Goal: Transaction & Acquisition: Purchase product/service

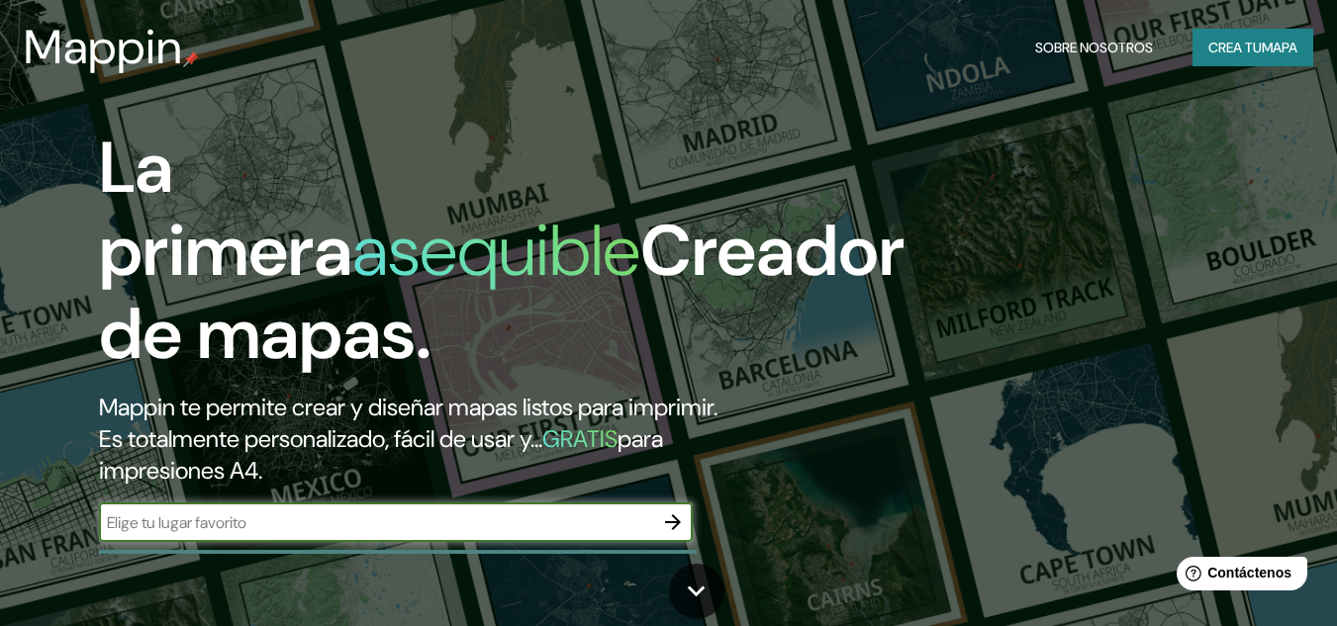
click at [565, 525] on input "text" at bounding box center [376, 523] width 554 height 23
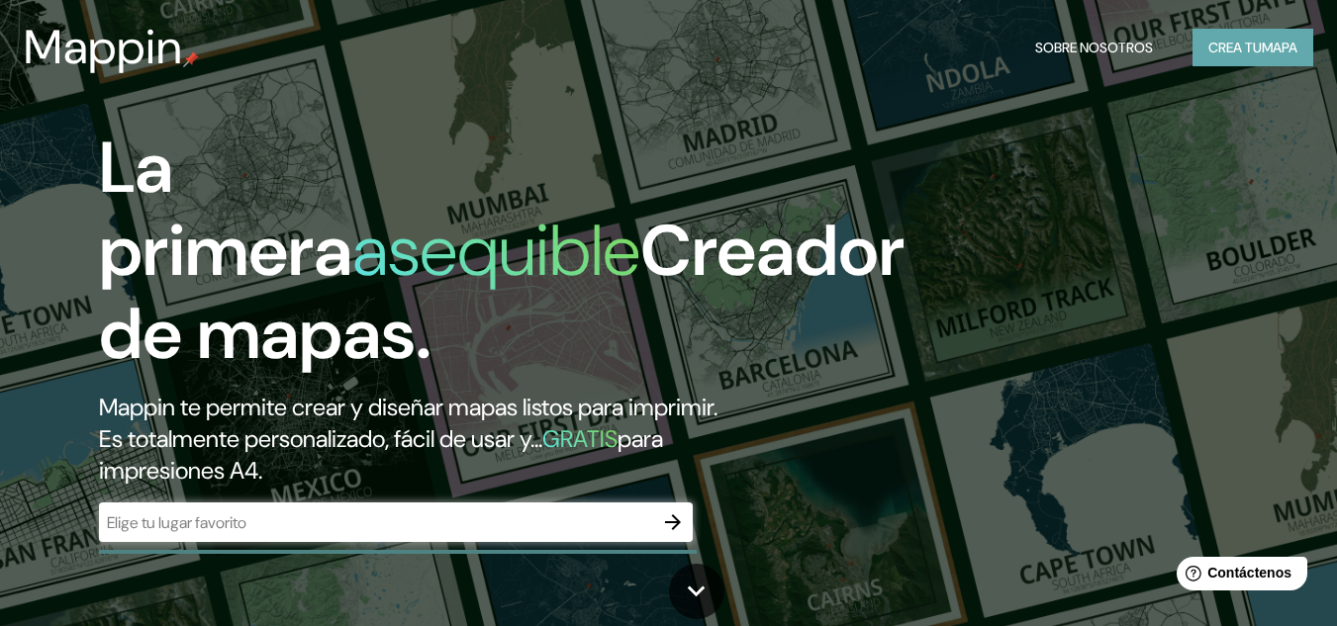
click at [1210, 32] on button "Crea tu mapa" at bounding box center [1253, 48] width 121 height 38
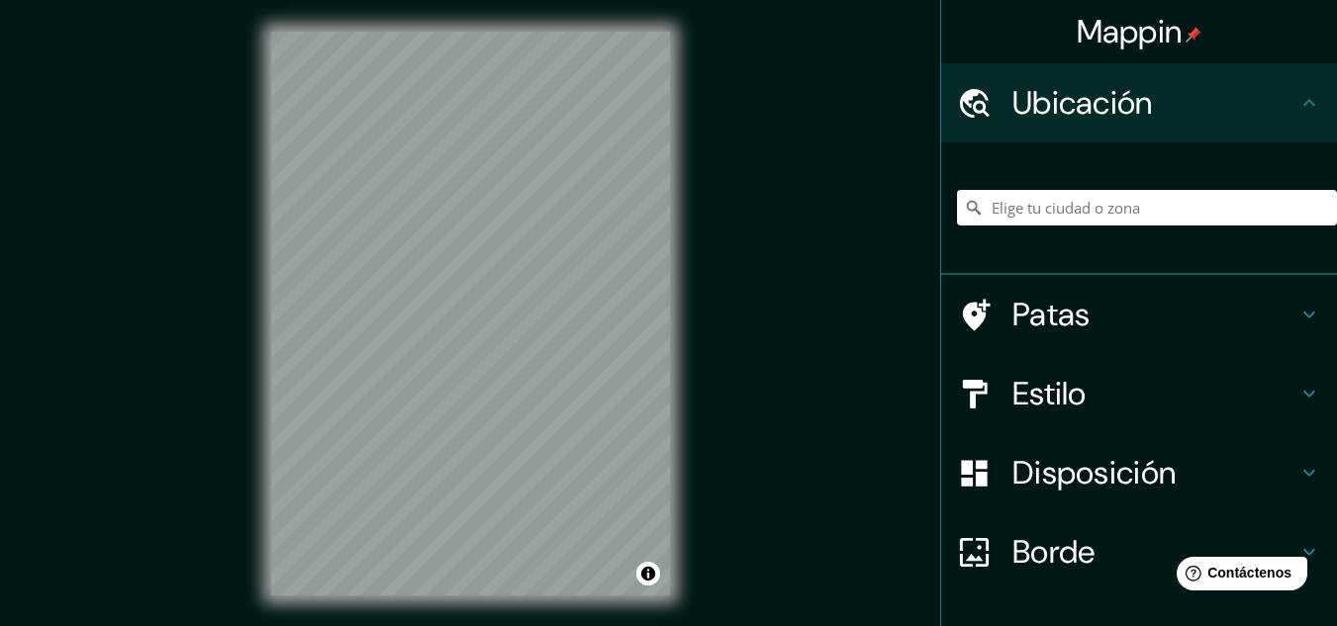
click at [996, 203] on input "Elige tu ciudad o zona" at bounding box center [1147, 208] width 380 height 36
type input "[GEOGRAPHIC_DATA], [GEOGRAPHIC_DATA], [GEOGRAPHIC_DATA]"
click at [1313, 205] on icon "Claro" at bounding box center [1321, 208] width 16 height 16
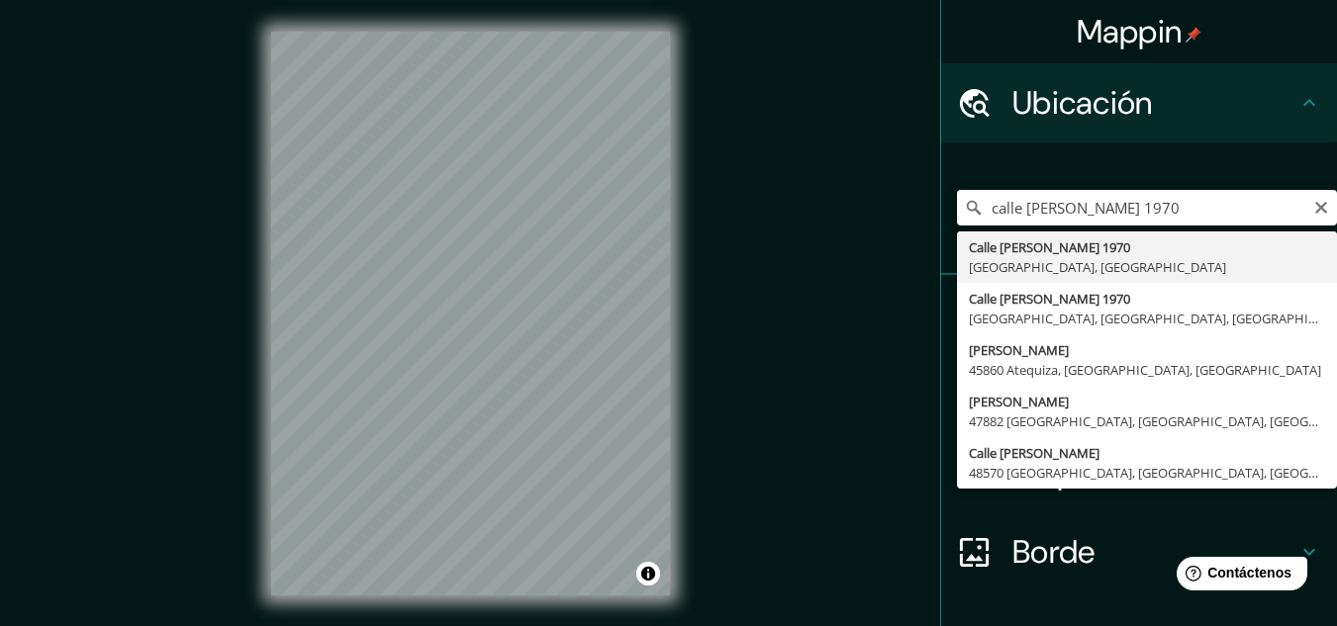
type input "[STREET_ADDRESS][PERSON_NAME]"
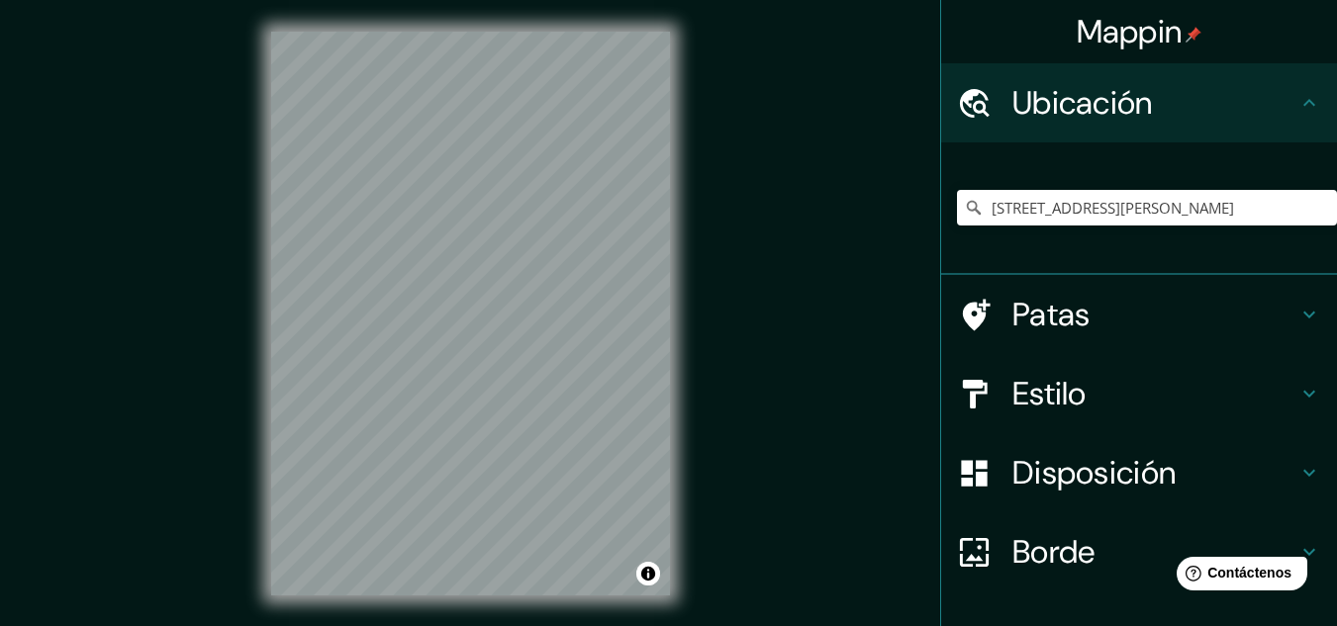
click at [1110, 317] on h4 "Patas" at bounding box center [1154, 315] width 285 height 40
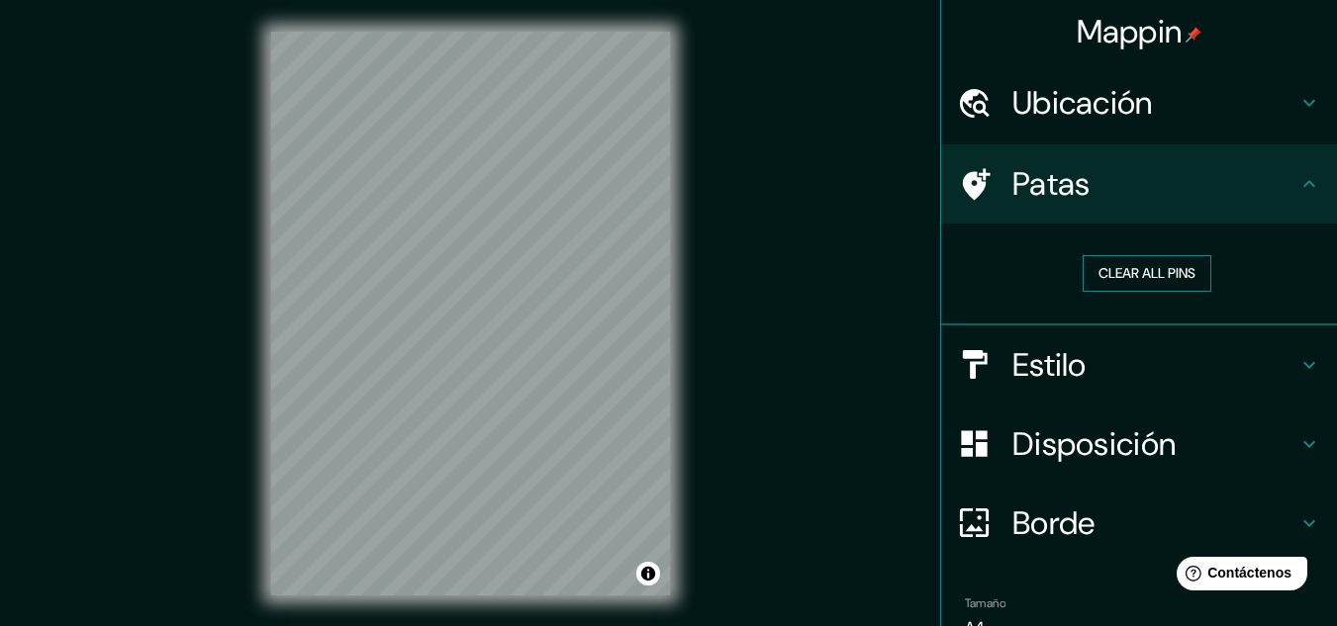
click at [1160, 281] on button "Clear all pins" at bounding box center [1147, 273] width 129 height 37
click at [1134, 445] on font "Disposición" at bounding box center [1093, 445] width 163 height 42
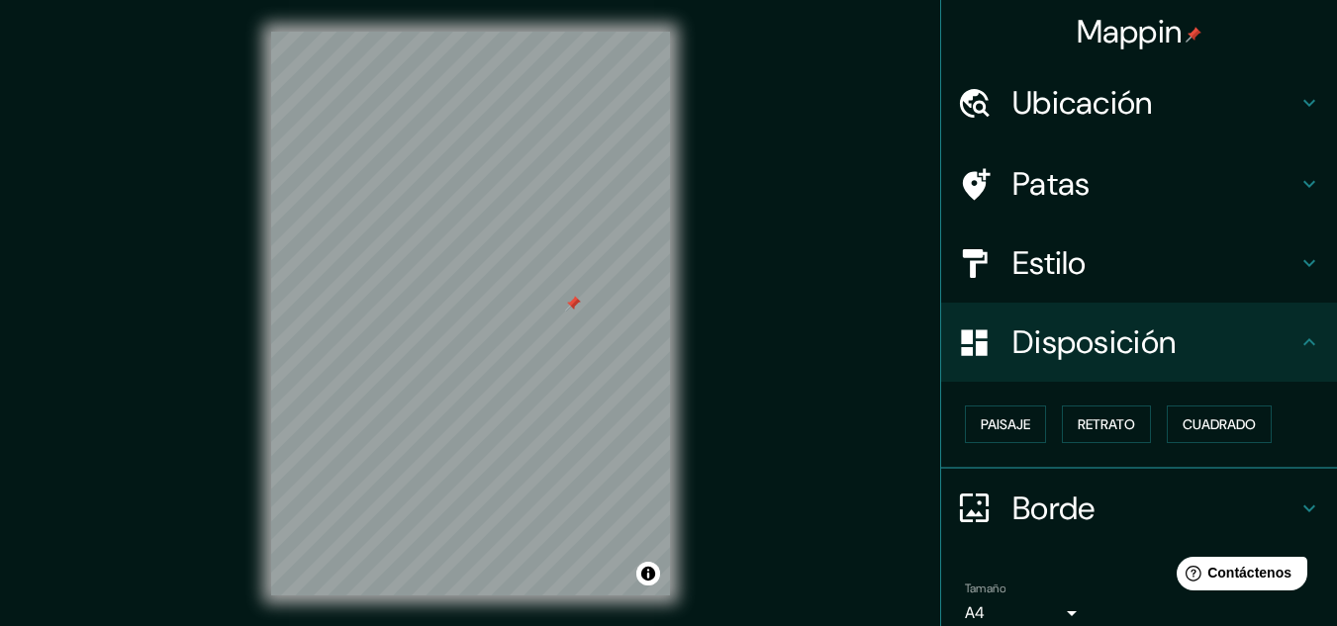
click at [1183, 279] on h4 "Estilo" at bounding box center [1154, 263] width 285 height 40
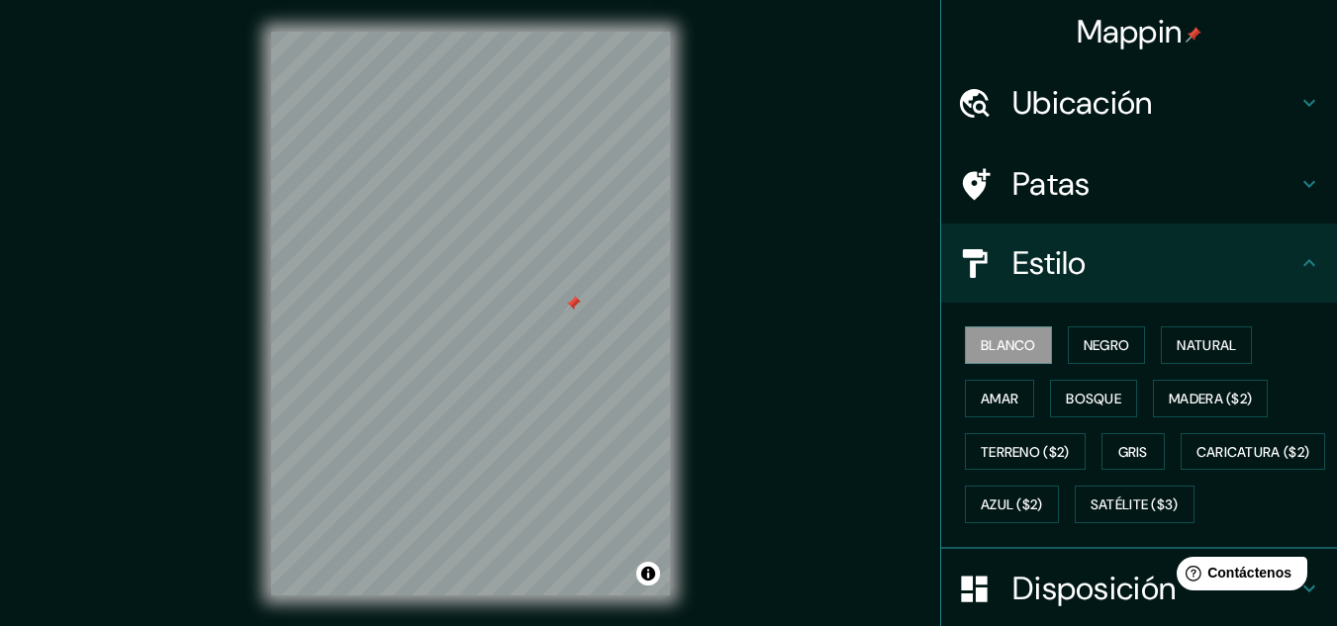
click at [1193, 123] on div "Ubicación" at bounding box center [1139, 102] width 396 height 79
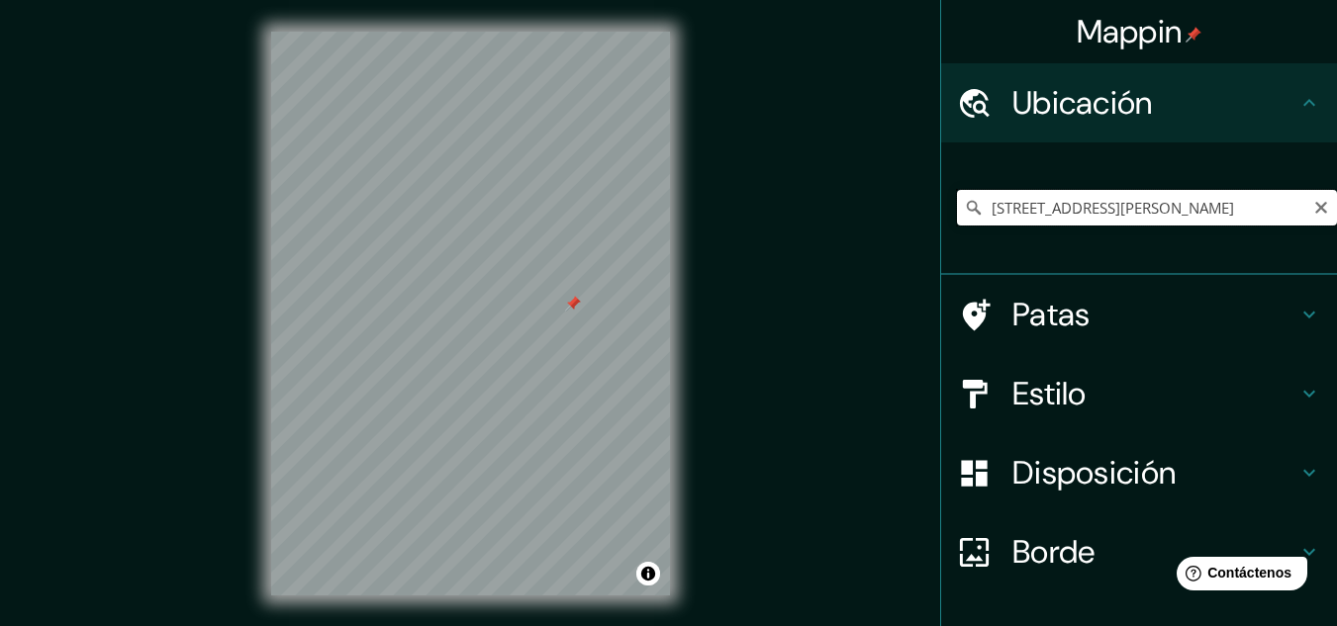
click at [1256, 219] on input "[STREET_ADDRESS][PERSON_NAME]" at bounding box center [1147, 208] width 380 height 36
click at [1137, 212] on input "[STREET_ADDRESS][PERSON_NAME]" at bounding box center [1147, 208] width 380 height 36
click at [1277, 213] on input "[STREET_ADDRESS][PERSON_NAME]" at bounding box center [1147, 208] width 380 height 36
click at [1054, 406] on font "Estilo" at bounding box center [1049, 394] width 74 height 42
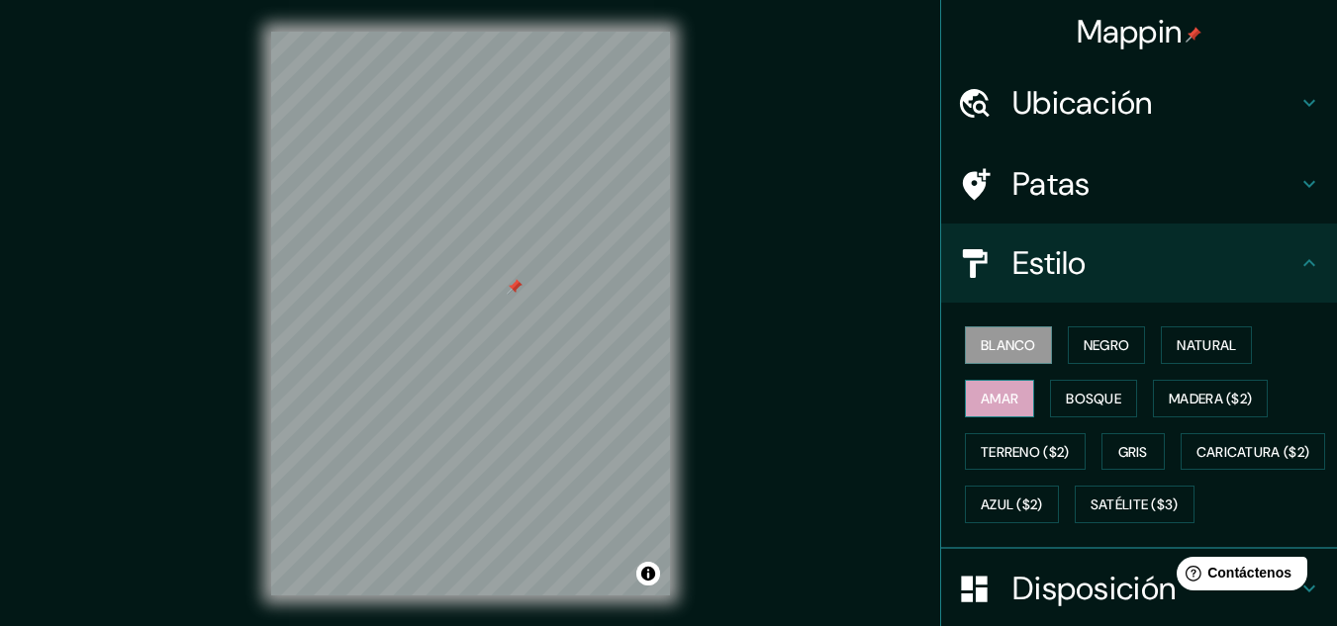
click at [1010, 394] on button "Amar" at bounding box center [999, 399] width 69 height 38
click at [1114, 357] on font "Negro" at bounding box center [1107, 346] width 47 height 26
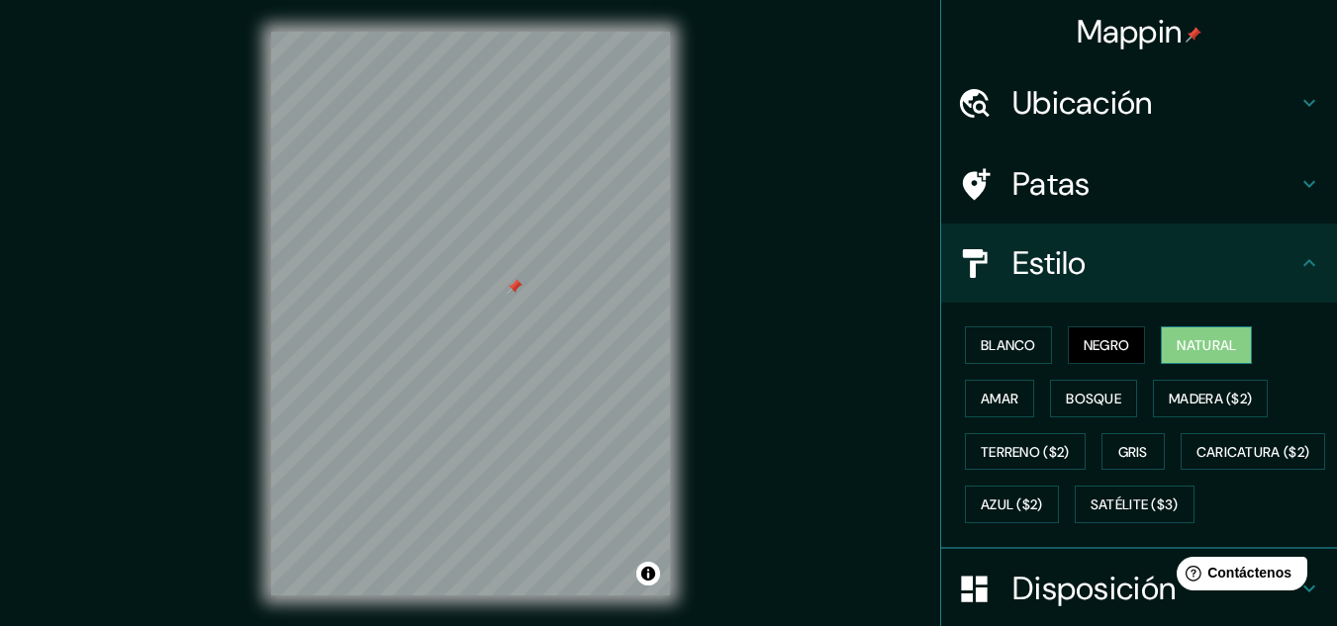
click at [1208, 343] on font "Natural" at bounding box center [1206, 345] width 59 height 18
click at [1190, 401] on font "Madera ($2)" at bounding box center [1210, 399] width 83 height 18
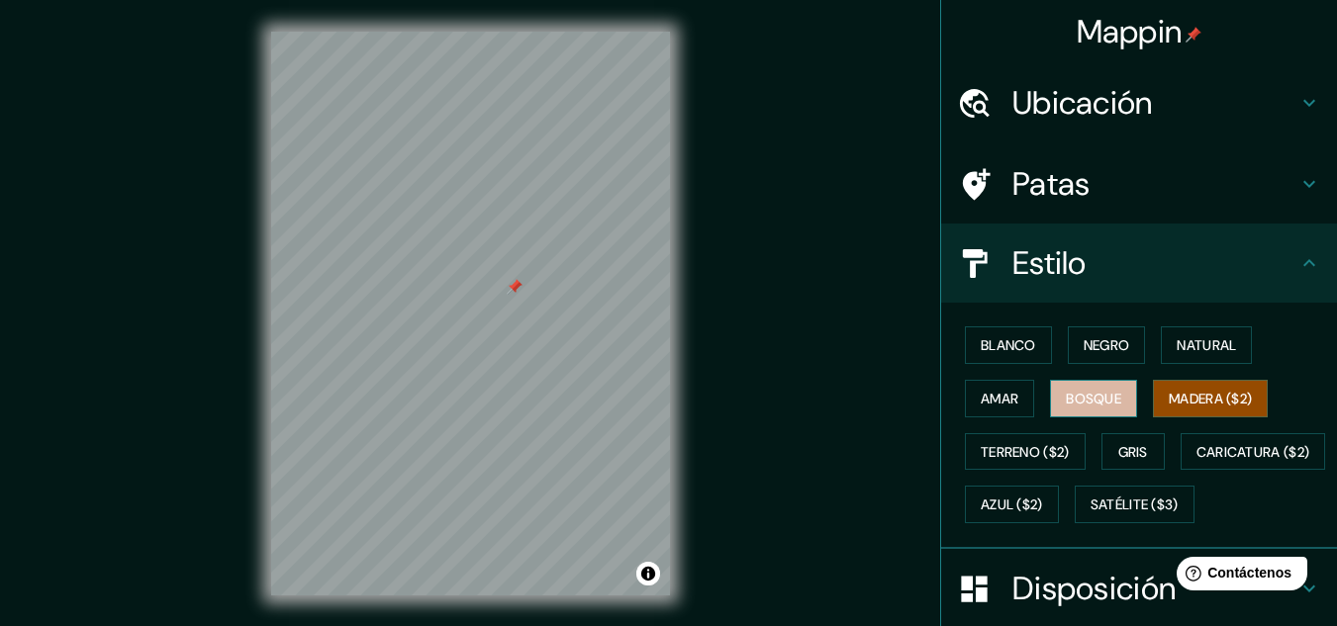
click at [1093, 396] on font "Bosque" at bounding box center [1093, 399] width 55 height 18
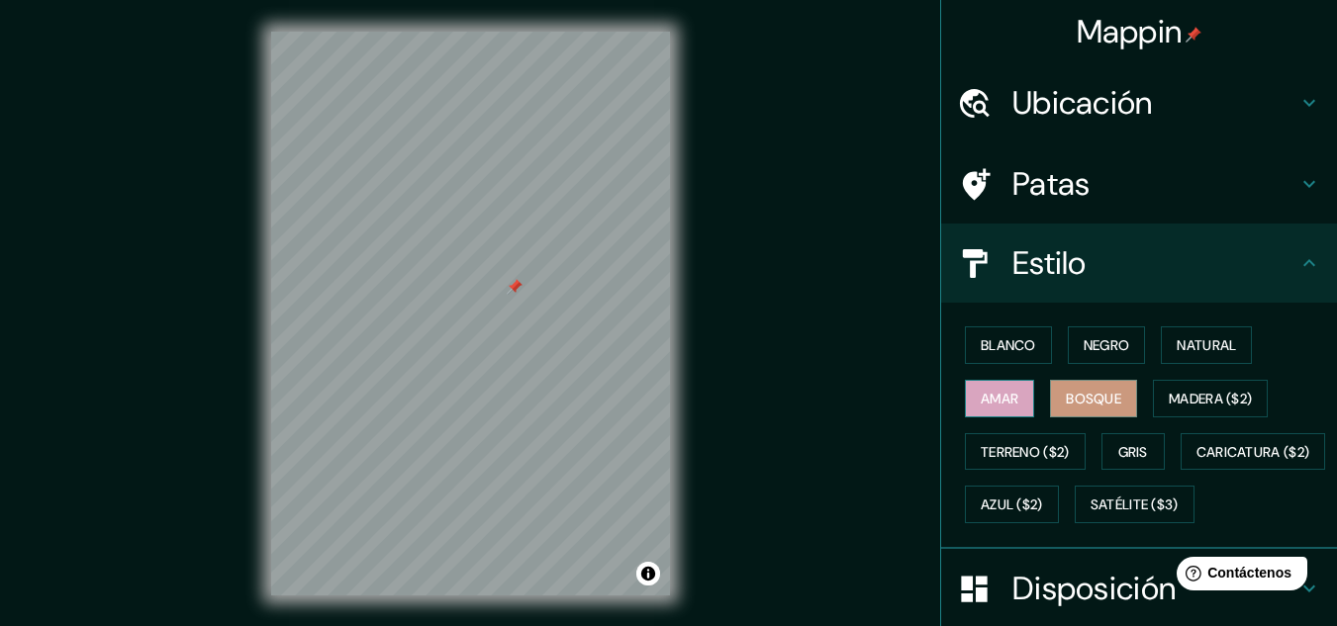
click at [1003, 399] on font "Amar" at bounding box center [1000, 399] width 38 height 18
click at [1118, 450] on font "Gris" at bounding box center [1133, 452] width 30 height 18
click at [1110, 401] on font "Bosque" at bounding box center [1093, 399] width 55 height 18
click at [973, 381] on button "Amar" at bounding box center [999, 399] width 69 height 38
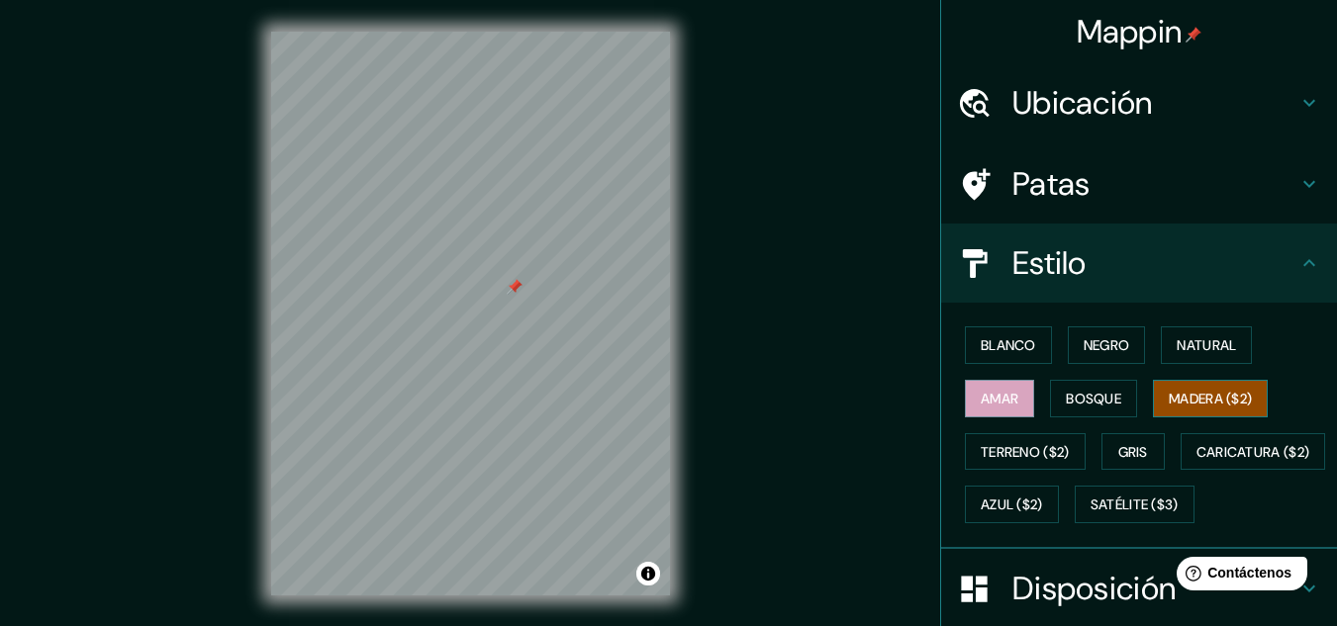
click at [1176, 407] on font "Madera ($2)" at bounding box center [1210, 399] width 83 height 18
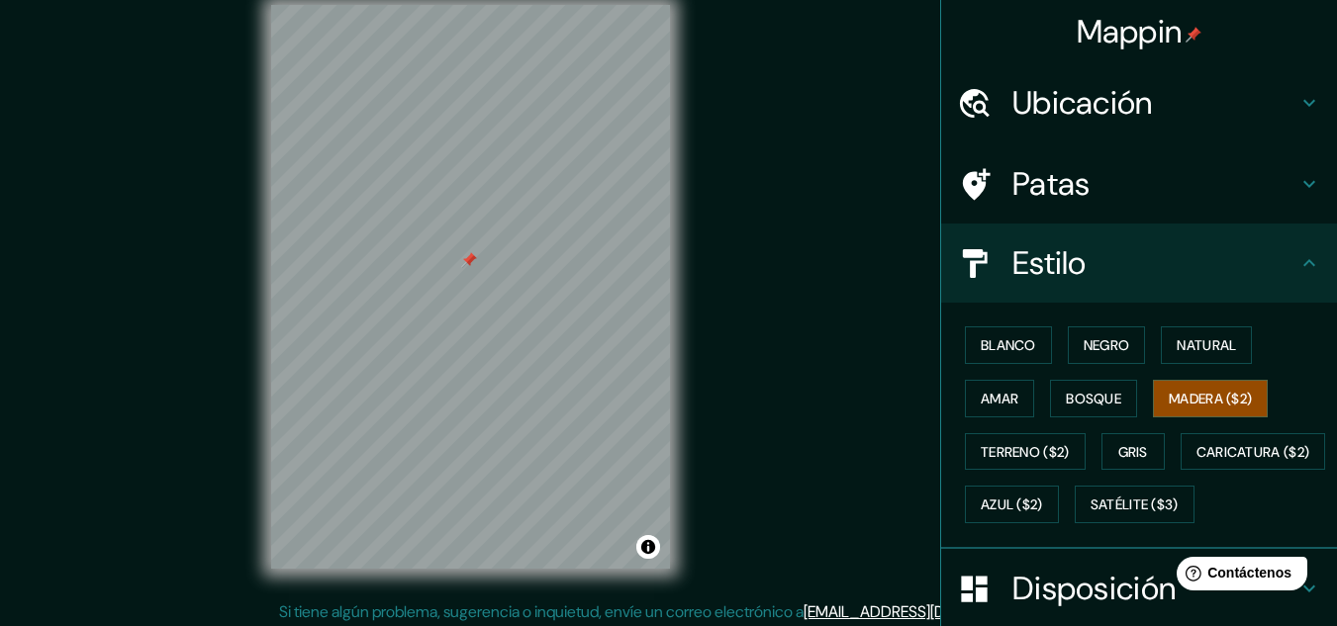
scroll to position [33, 0]
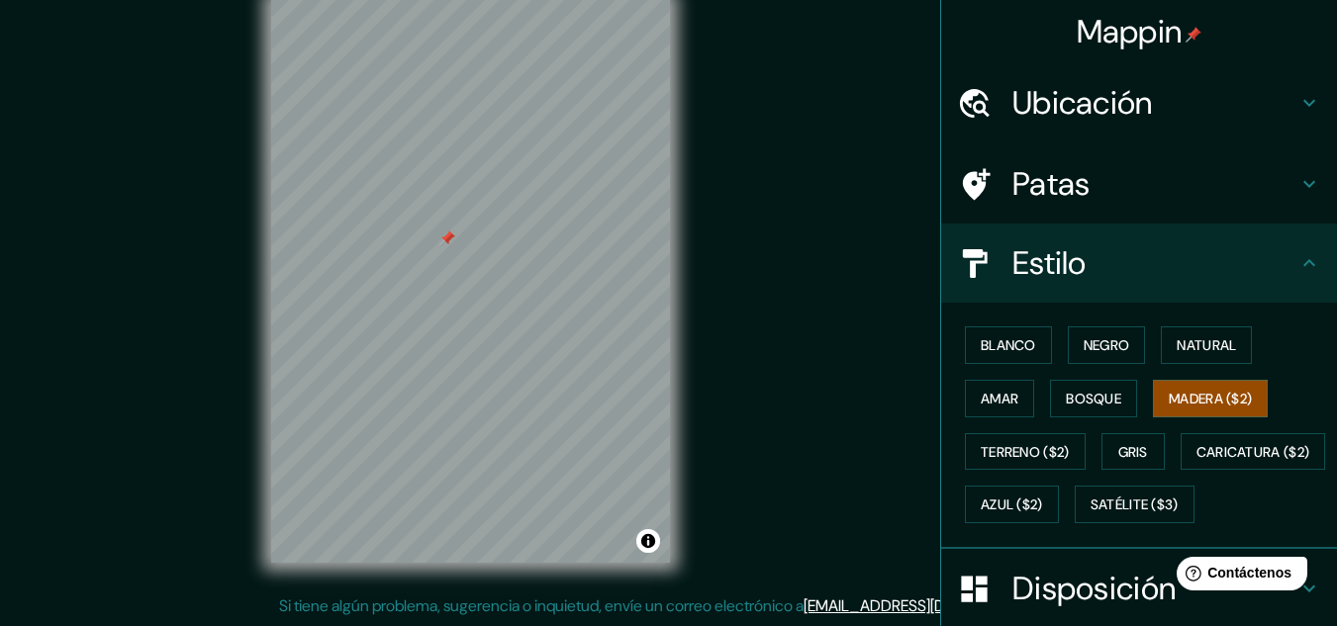
drag, startPoint x: 747, startPoint y: 322, endPoint x: 959, endPoint y: 377, distance: 218.9
click at [1177, 342] on font "Natural" at bounding box center [1206, 345] width 59 height 18
drag, startPoint x: 1168, startPoint y: 401, endPoint x: 1154, endPoint y: 397, distance: 14.4
click at [1169, 401] on font "Madera ($2)" at bounding box center [1210, 399] width 83 height 18
click at [1118, 450] on font "Gris" at bounding box center [1133, 452] width 30 height 18
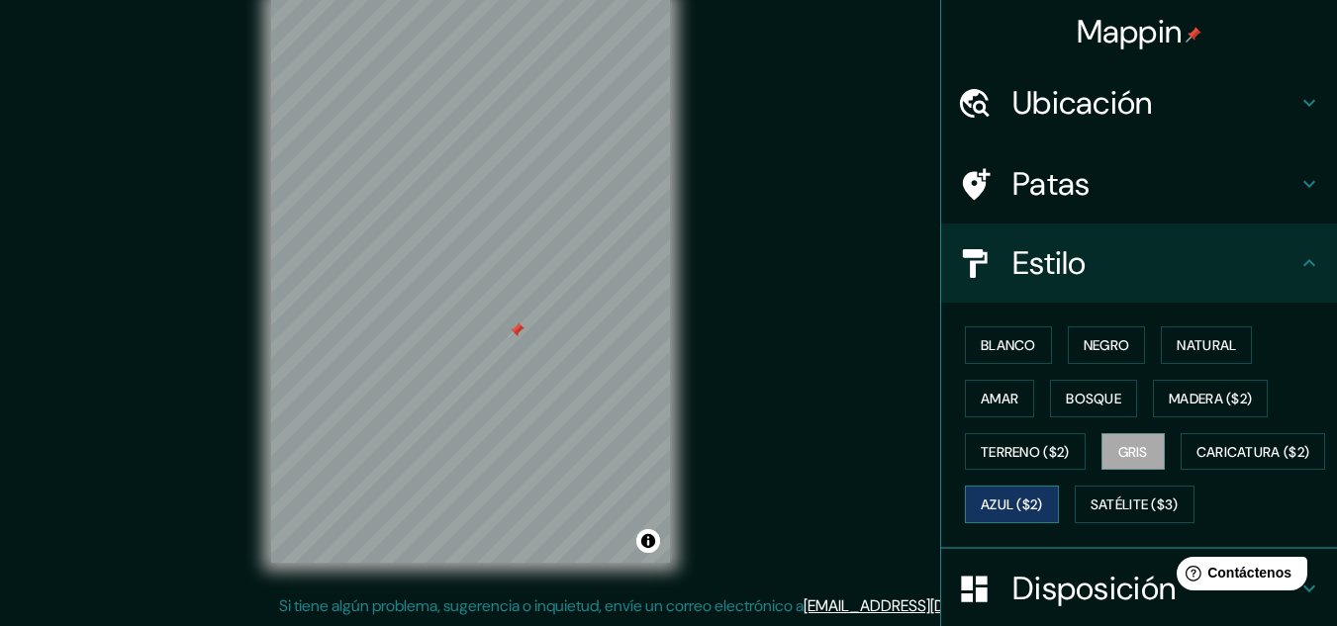
click at [1043, 498] on font "Azul ($2)" at bounding box center [1012, 506] width 62 height 18
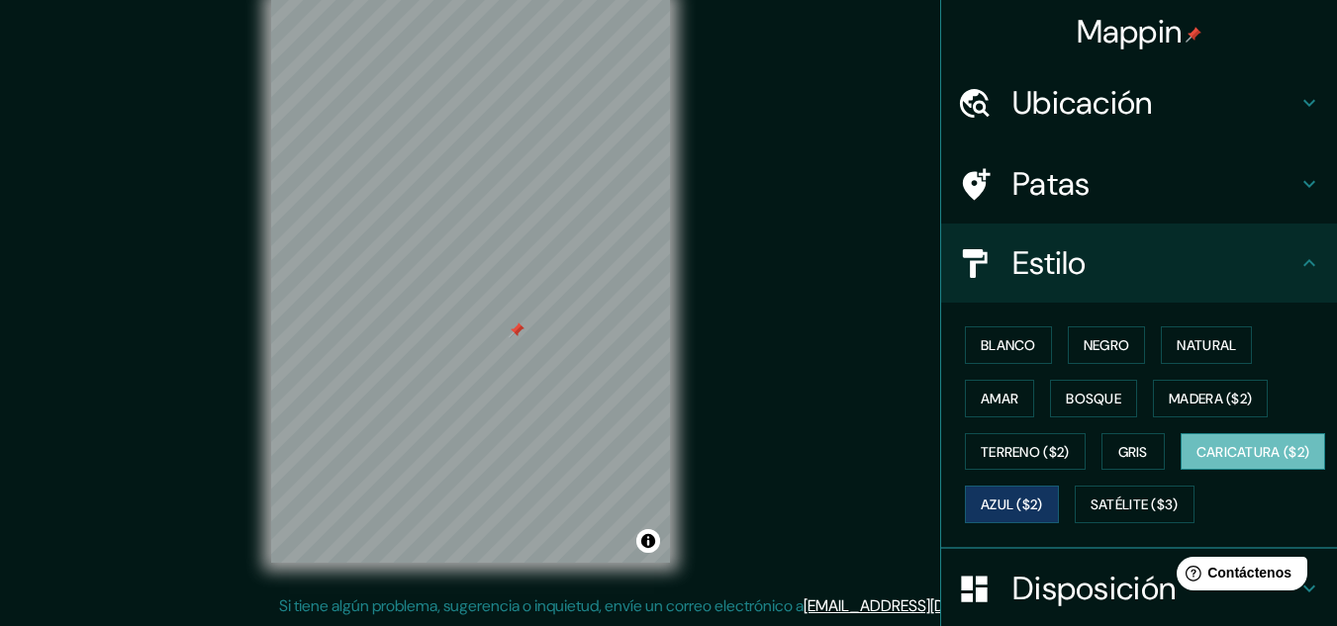
click at [1196, 461] on font "Caricatura ($2)" at bounding box center [1253, 452] width 114 height 18
click at [1091, 515] on font "Satélite ($3)" at bounding box center [1135, 506] width 88 height 18
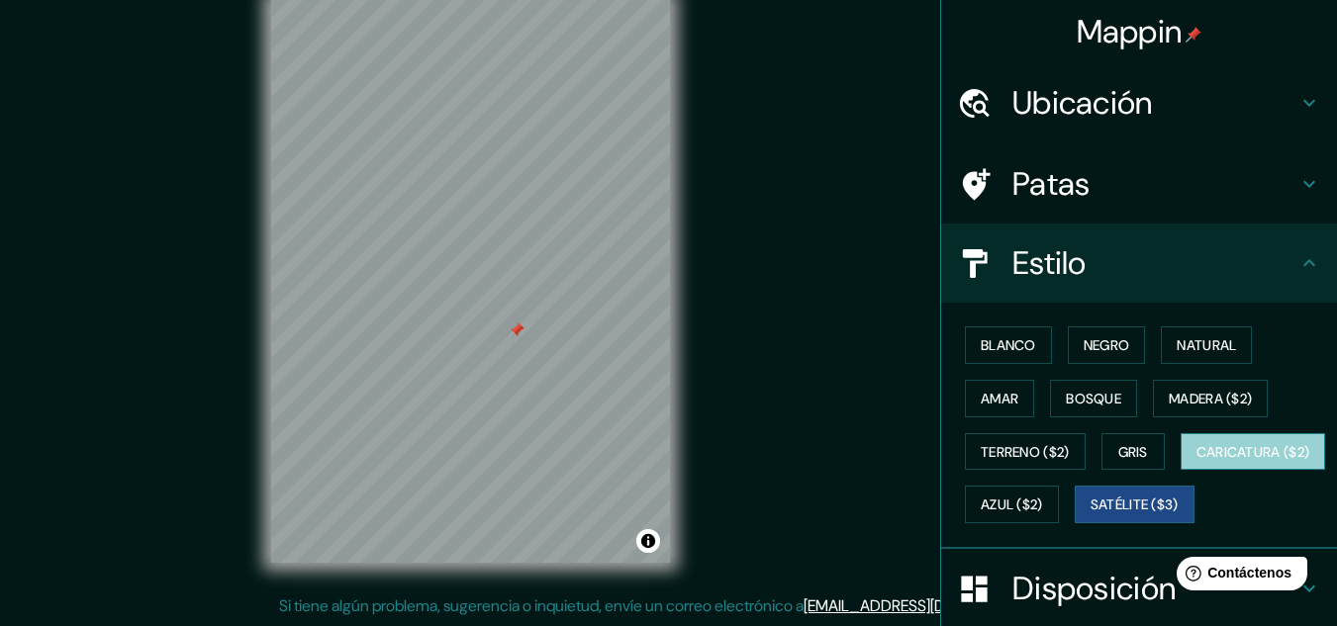
click at [1196, 461] on font "Caricatura ($2)" at bounding box center [1253, 452] width 114 height 18
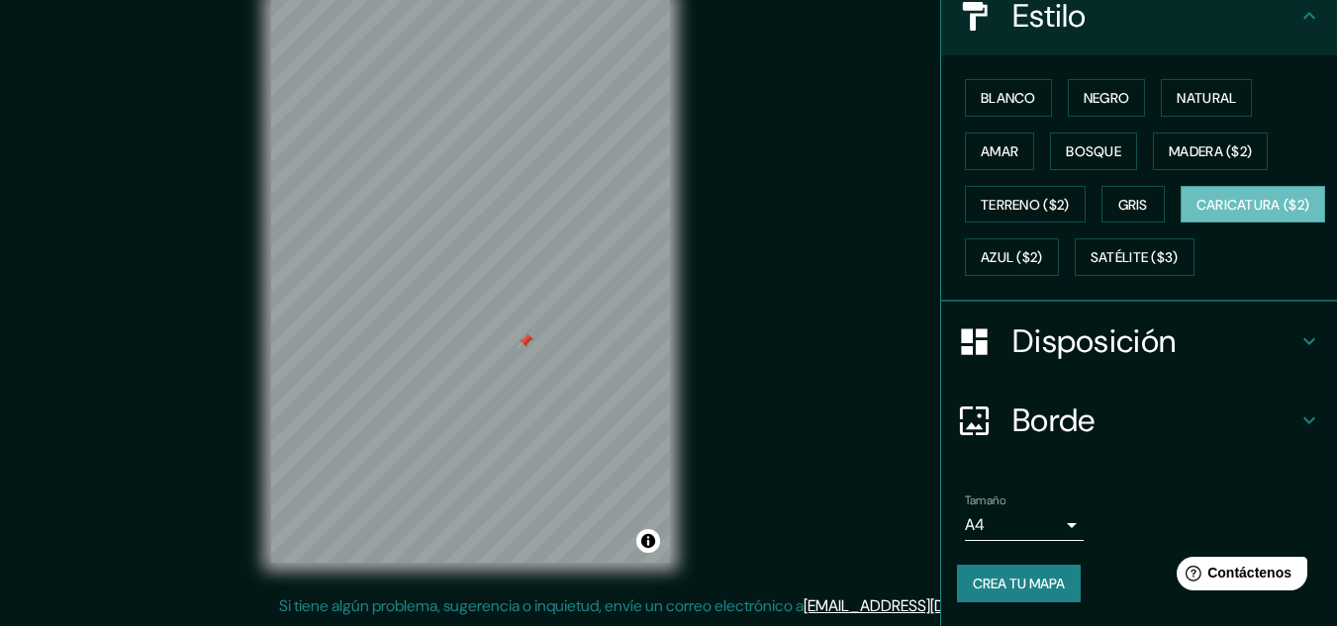
scroll to position [300, 0]
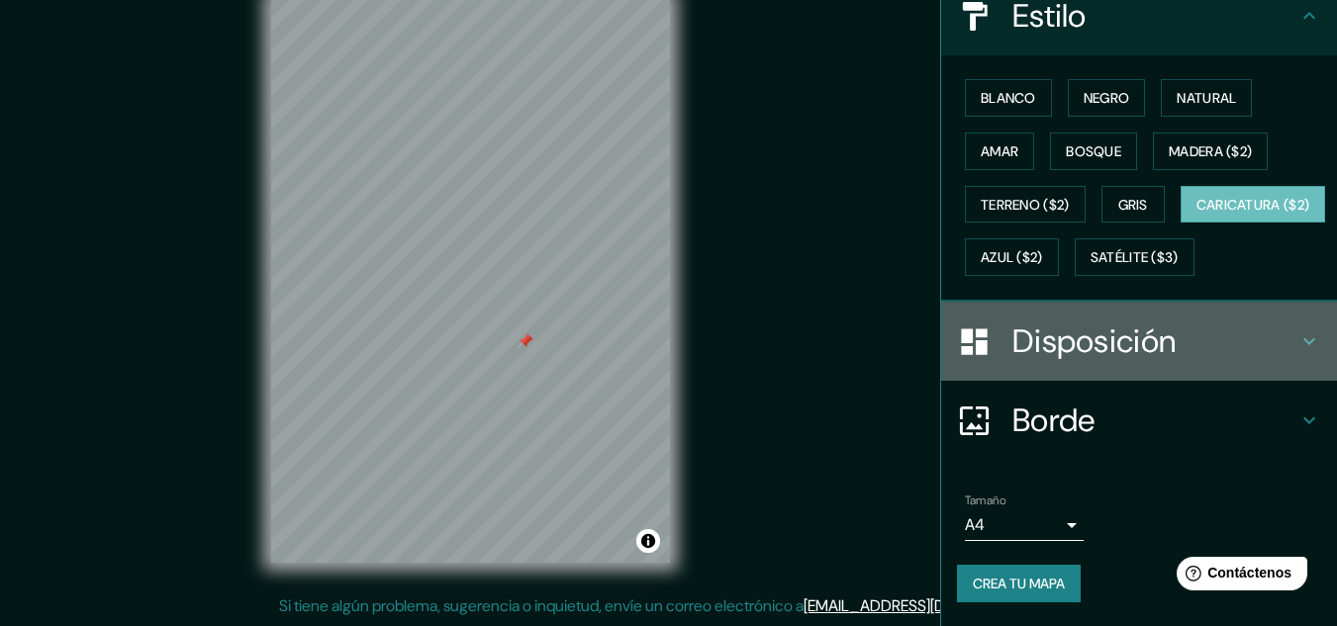
click at [1300, 334] on icon at bounding box center [1309, 342] width 24 height 24
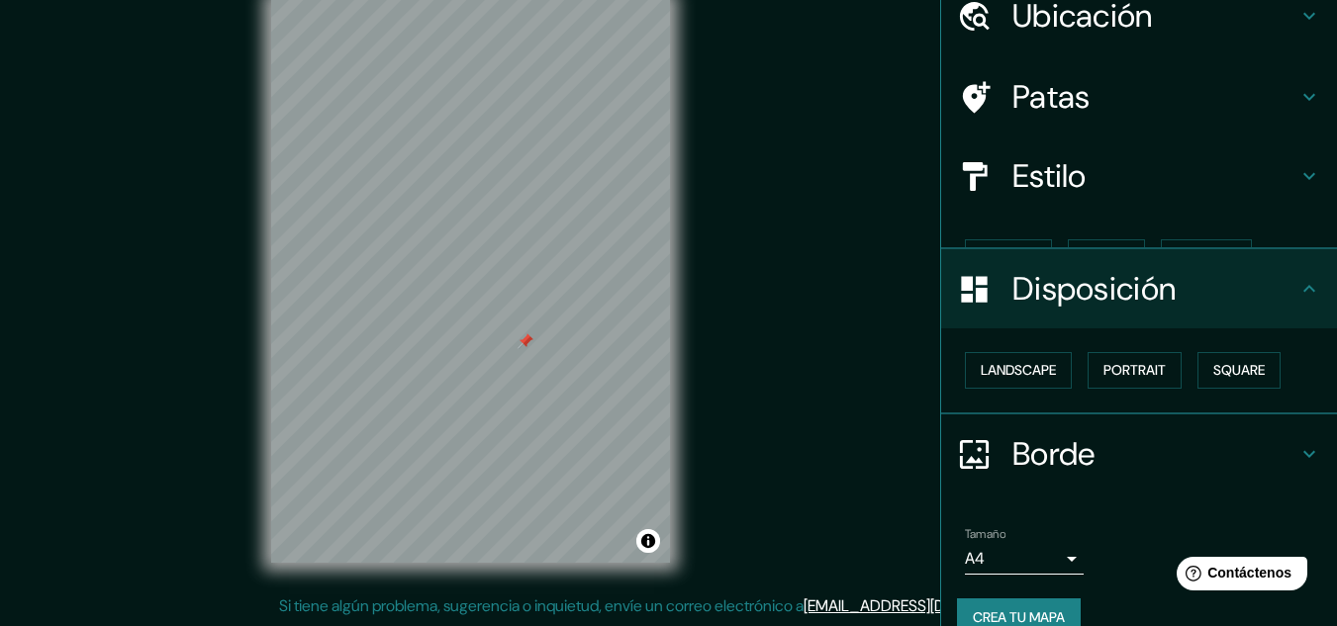
scroll to position [87, 0]
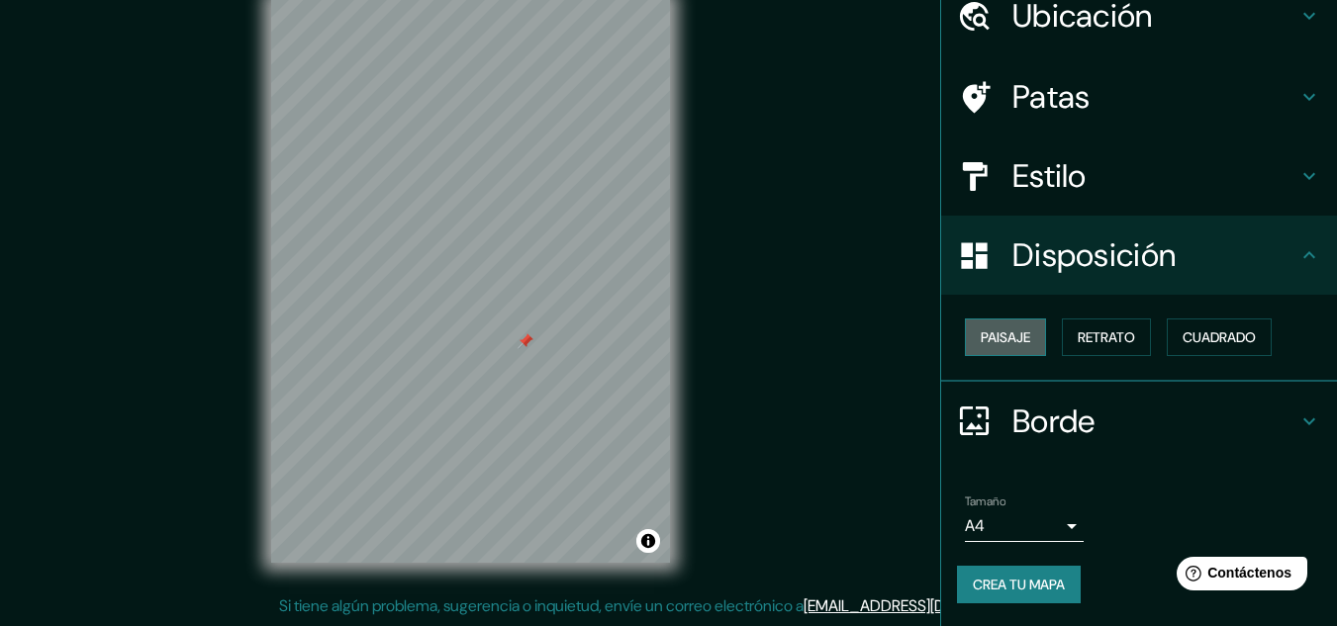
click at [981, 342] on font "Paisaje" at bounding box center [1005, 338] width 49 height 18
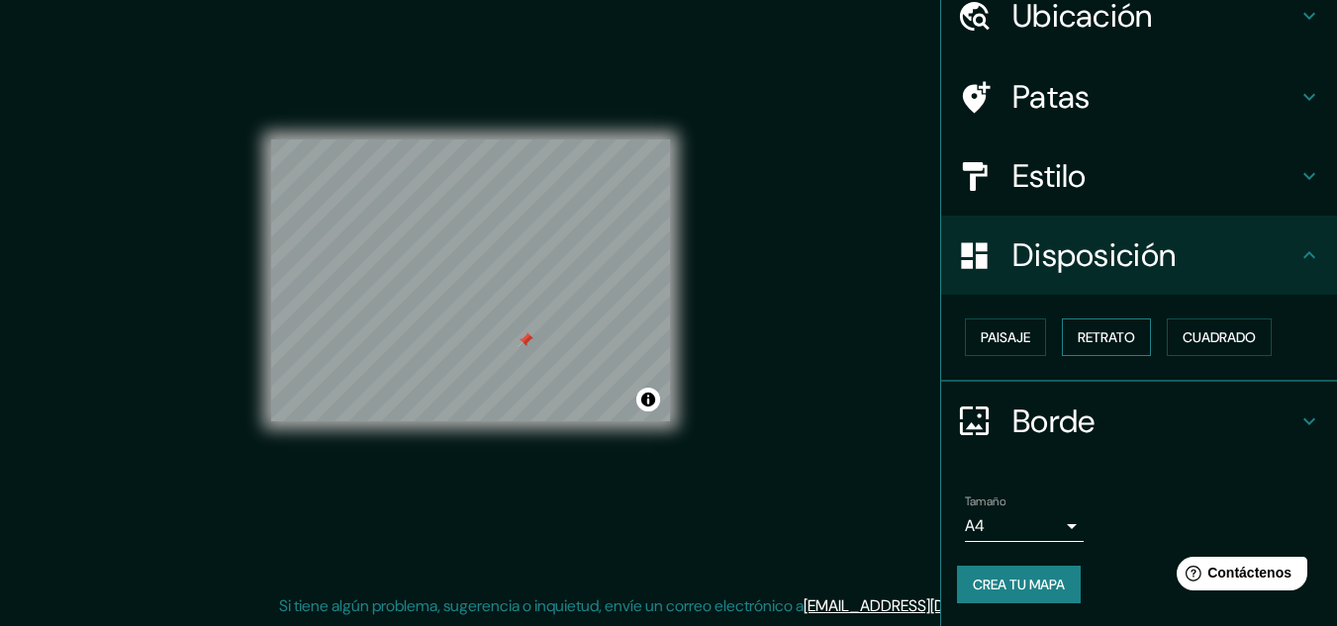
click at [1106, 338] on font "Retrato" at bounding box center [1106, 338] width 57 height 18
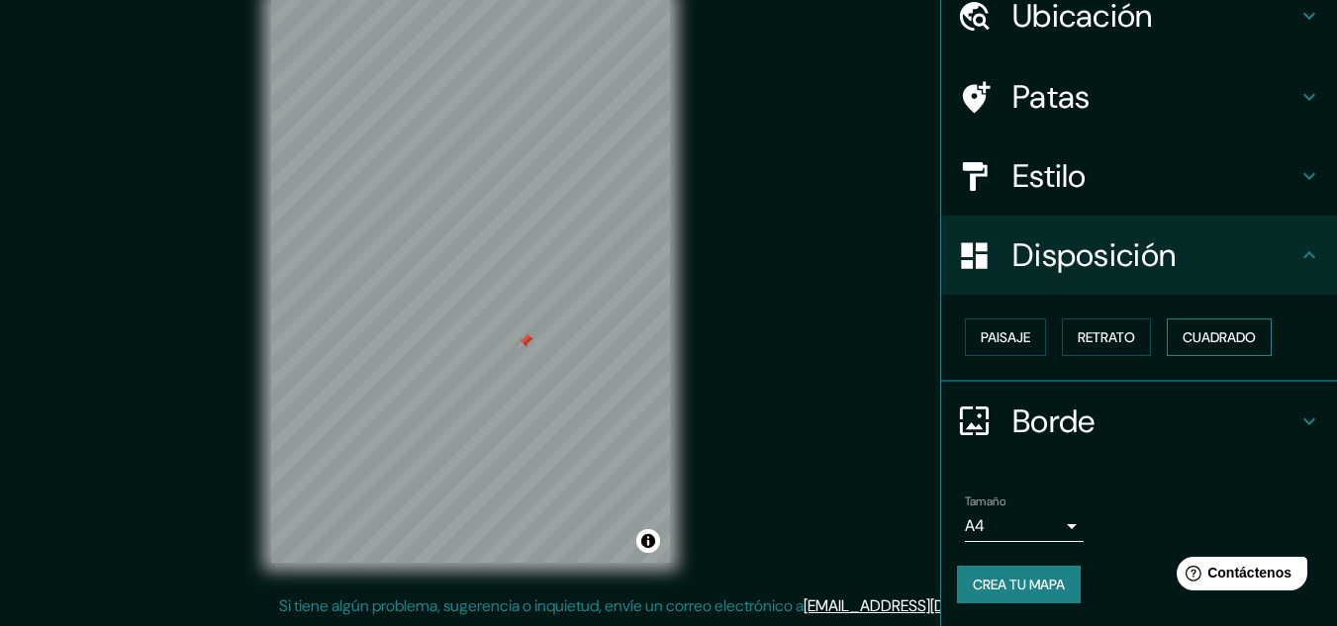
click at [1210, 338] on font "Cuadrado" at bounding box center [1219, 338] width 73 height 18
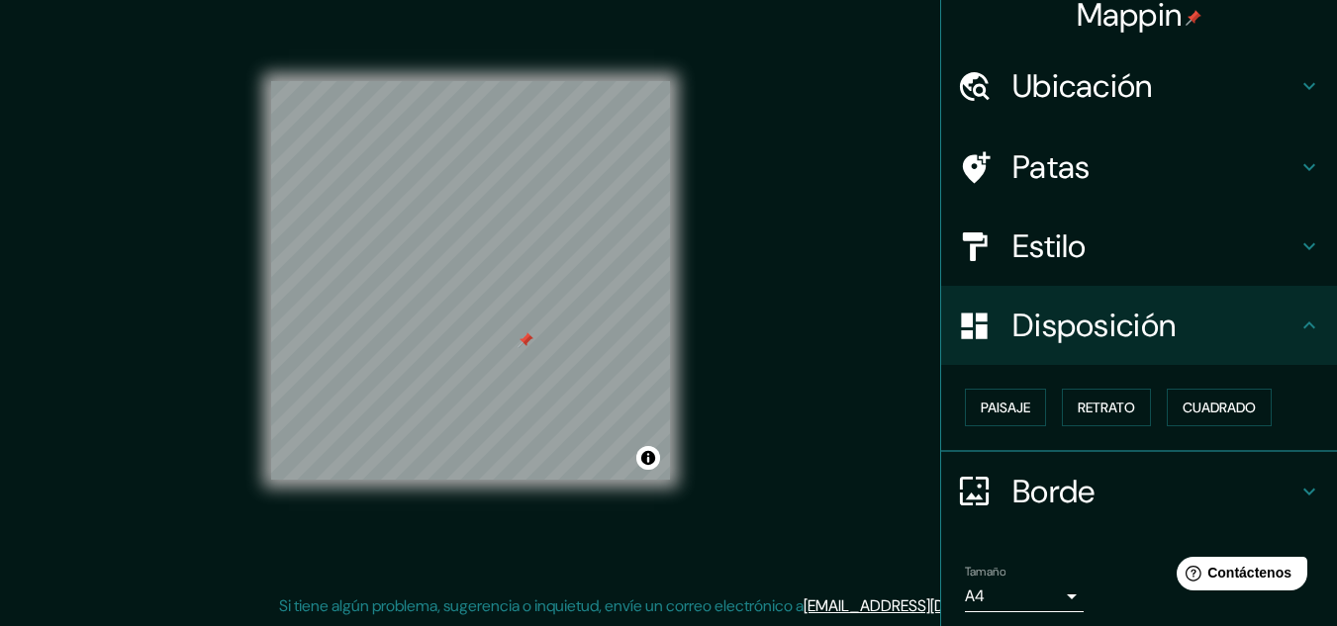
scroll to position [0, 0]
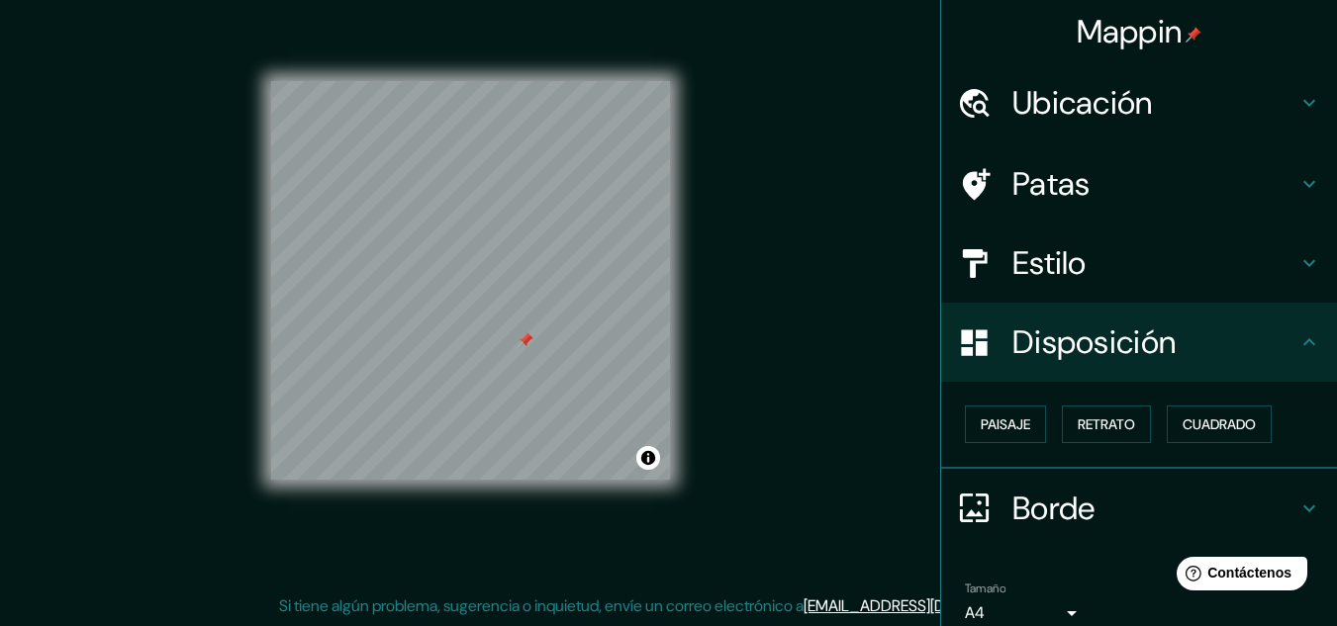
click at [1149, 117] on h4 "Ubicación" at bounding box center [1154, 103] width 285 height 40
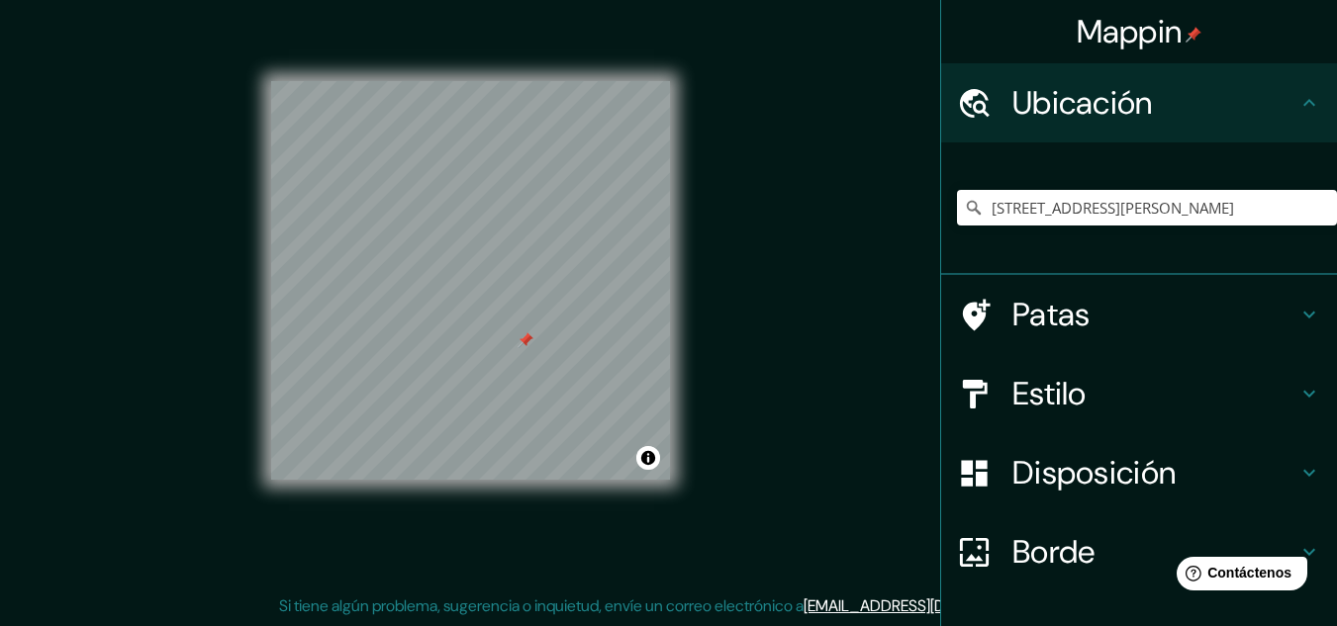
click at [1093, 315] on h4 "Patas" at bounding box center [1154, 315] width 285 height 40
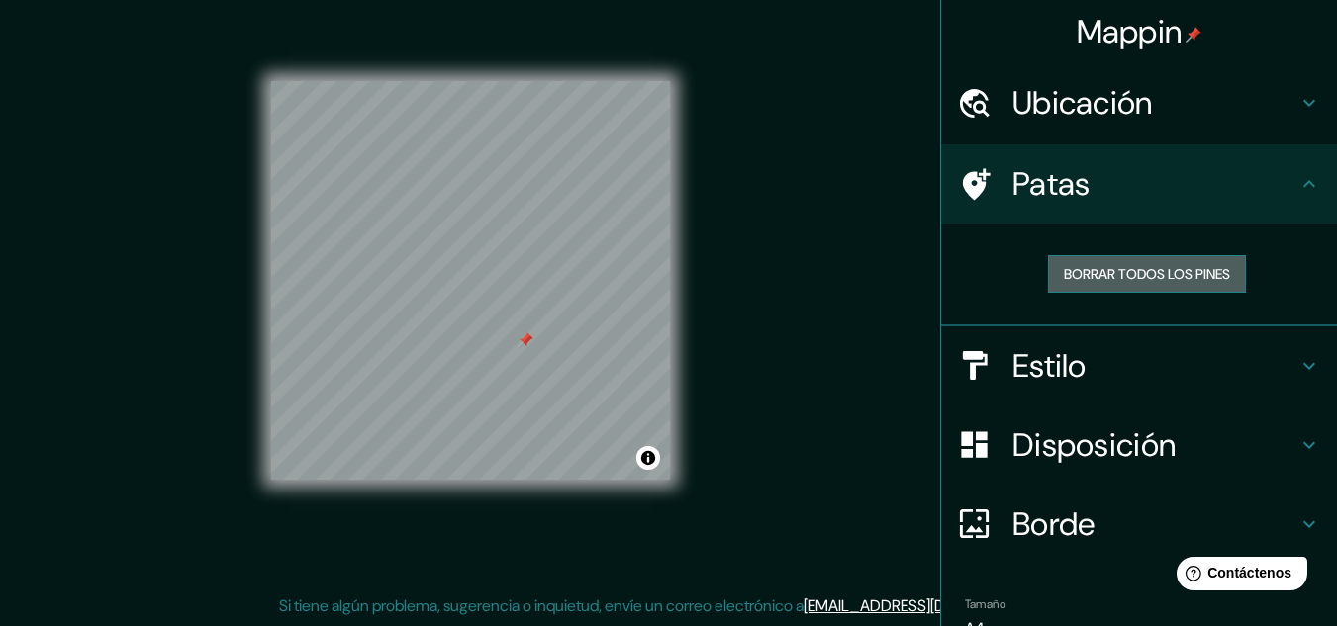
click at [1121, 280] on font "Borrar todos los pines" at bounding box center [1147, 274] width 166 height 18
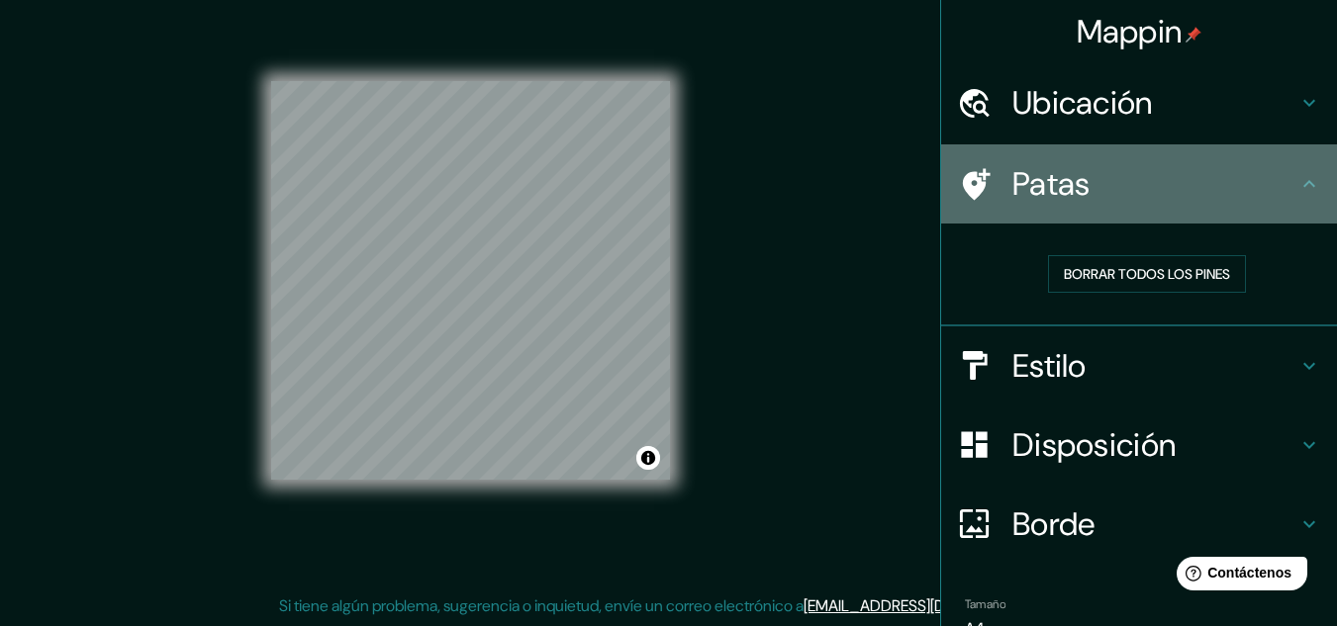
click at [1045, 174] on font "Patas" at bounding box center [1051, 184] width 78 height 42
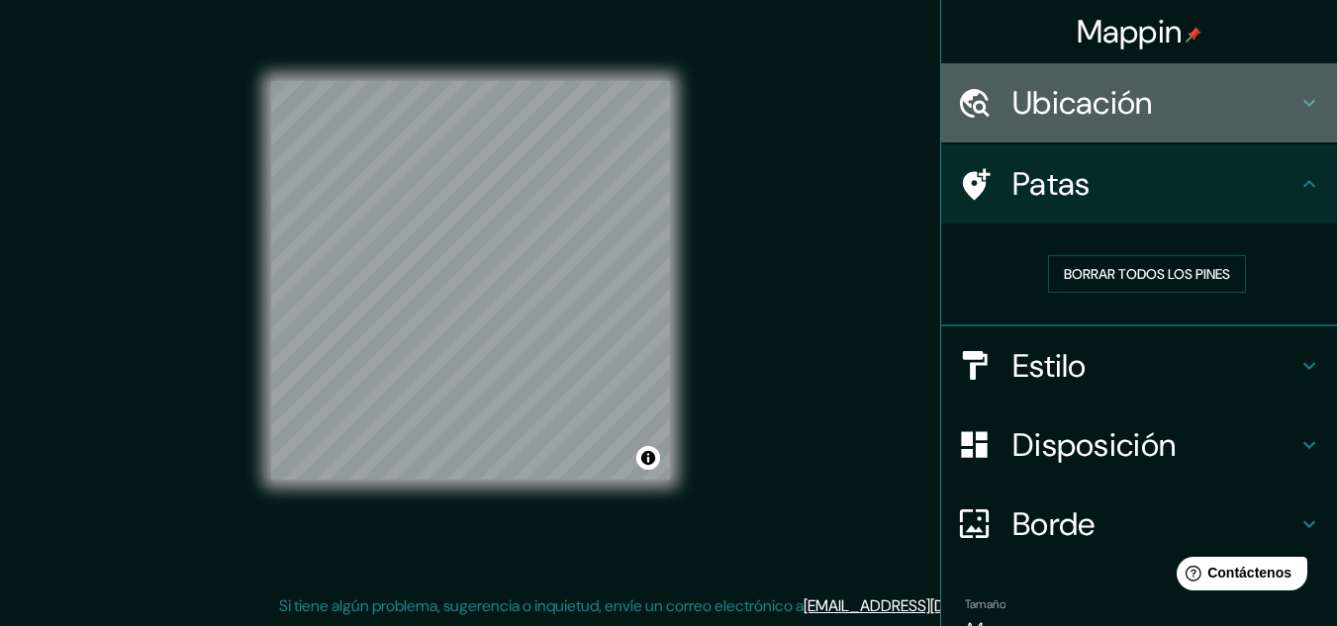
click at [1099, 100] on font "Ubicación" at bounding box center [1082, 103] width 141 height 42
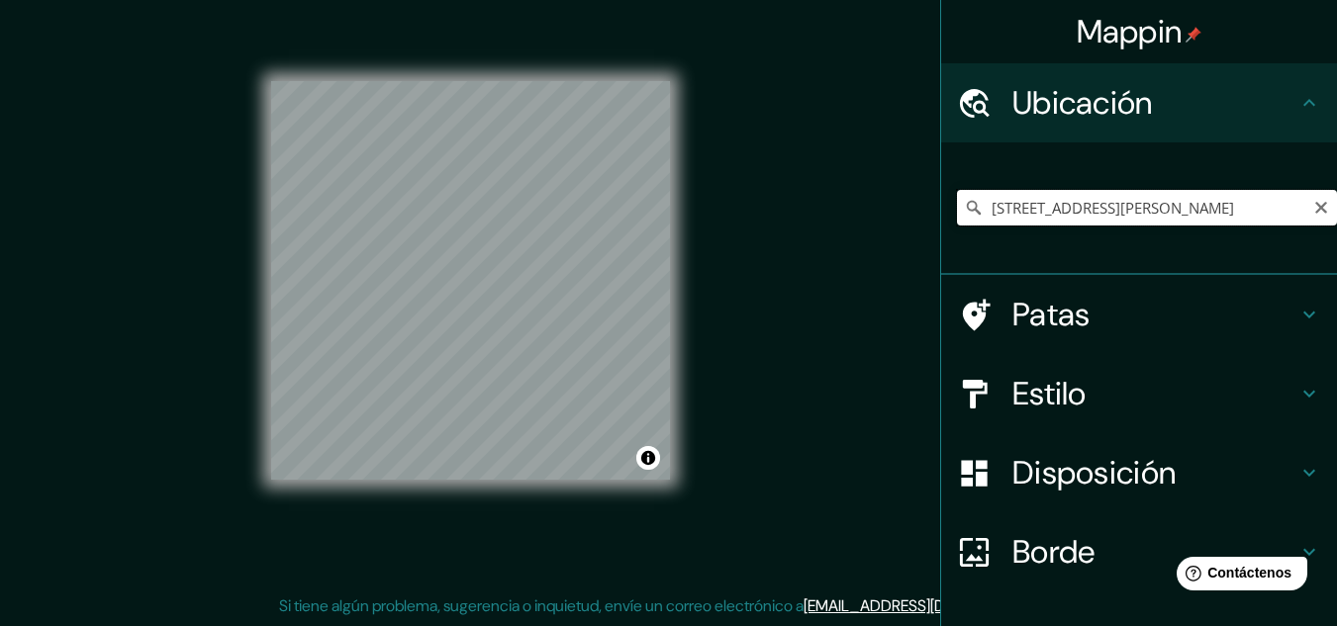
click at [1093, 217] on input "[STREET_ADDRESS][PERSON_NAME]" at bounding box center [1147, 208] width 380 height 36
click at [1052, 314] on font "Patas" at bounding box center [1051, 315] width 78 height 42
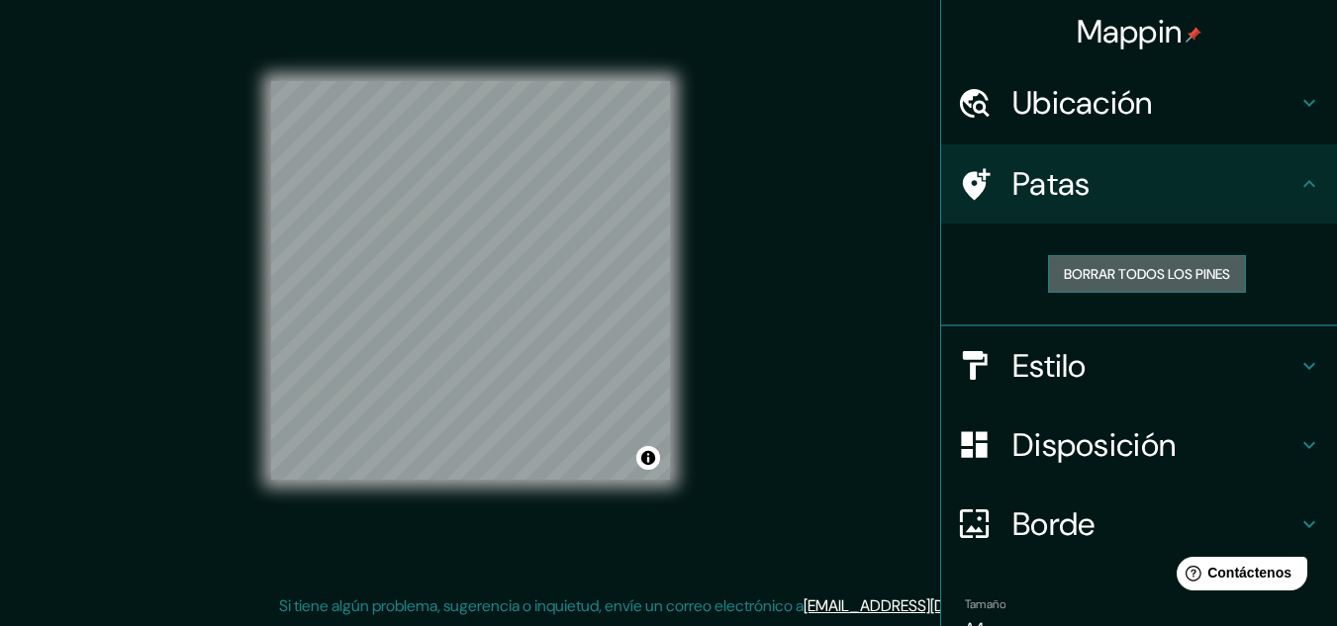
click at [1083, 283] on font "Borrar todos los pines" at bounding box center [1147, 274] width 166 height 18
click at [1076, 185] on h4 "Patas" at bounding box center [1154, 184] width 285 height 40
click at [963, 175] on icon at bounding box center [977, 184] width 28 height 32
click at [1012, 362] on font "Estilo" at bounding box center [1049, 366] width 74 height 42
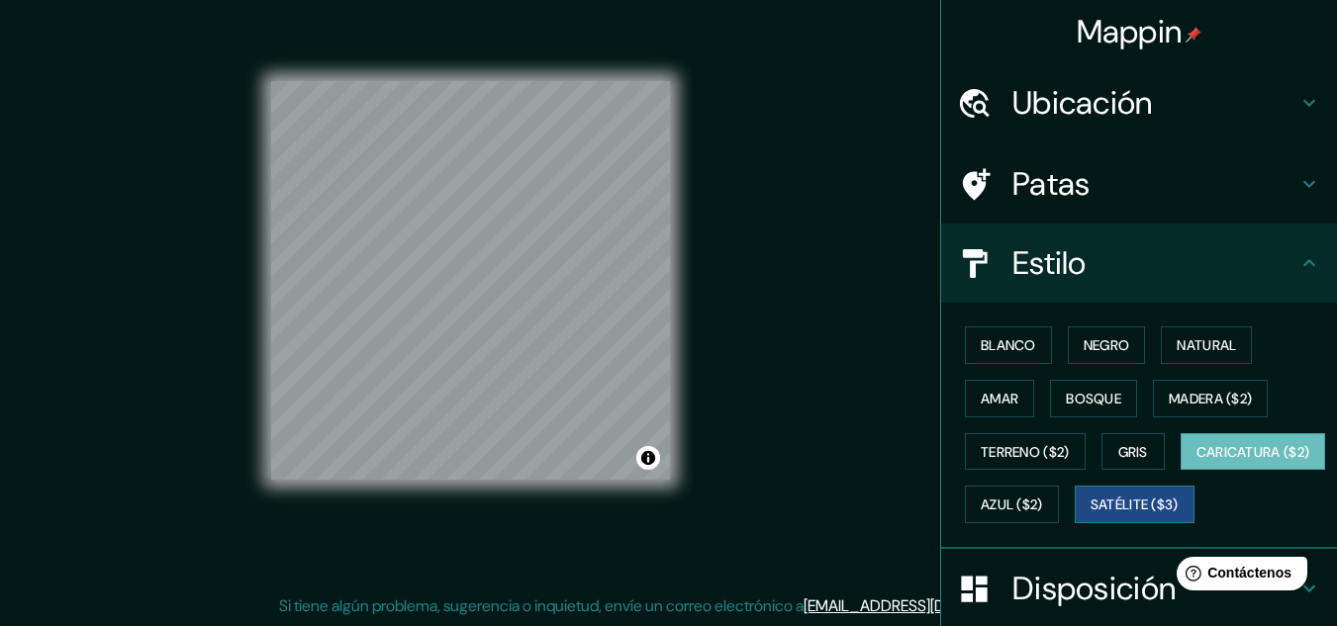
click at [1091, 515] on font "Satélite ($3)" at bounding box center [1135, 506] width 88 height 18
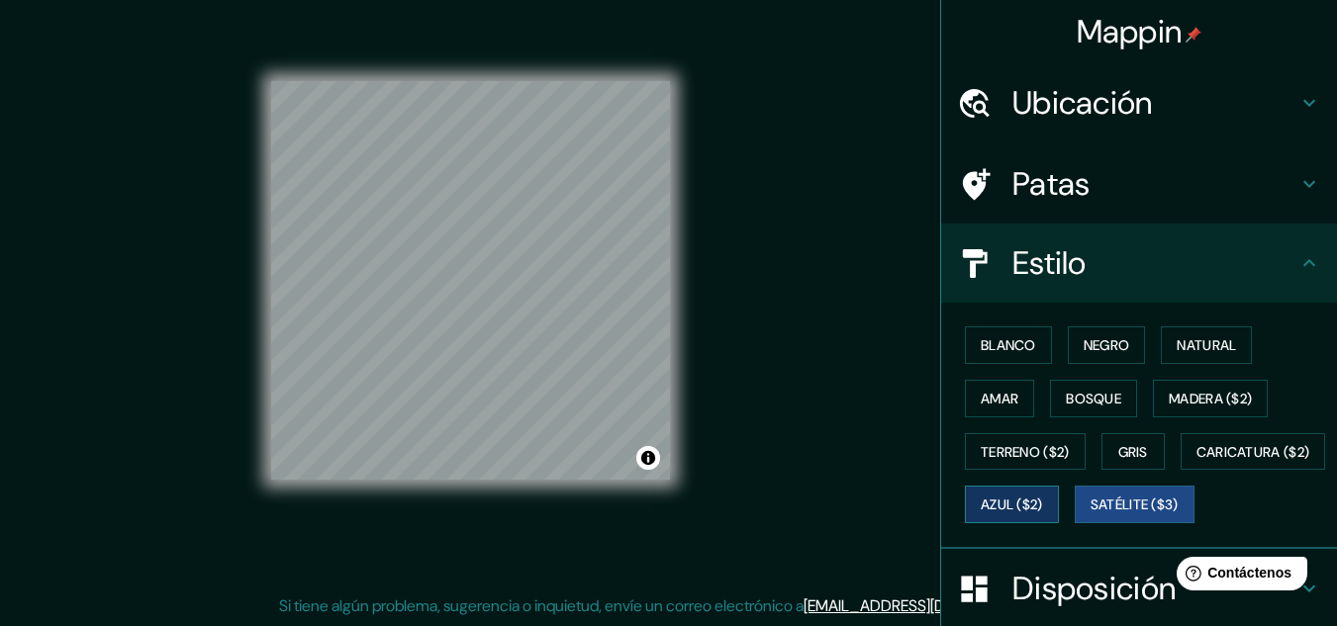
click at [1043, 499] on font "Azul ($2)" at bounding box center [1012, 506] width 62 height 18
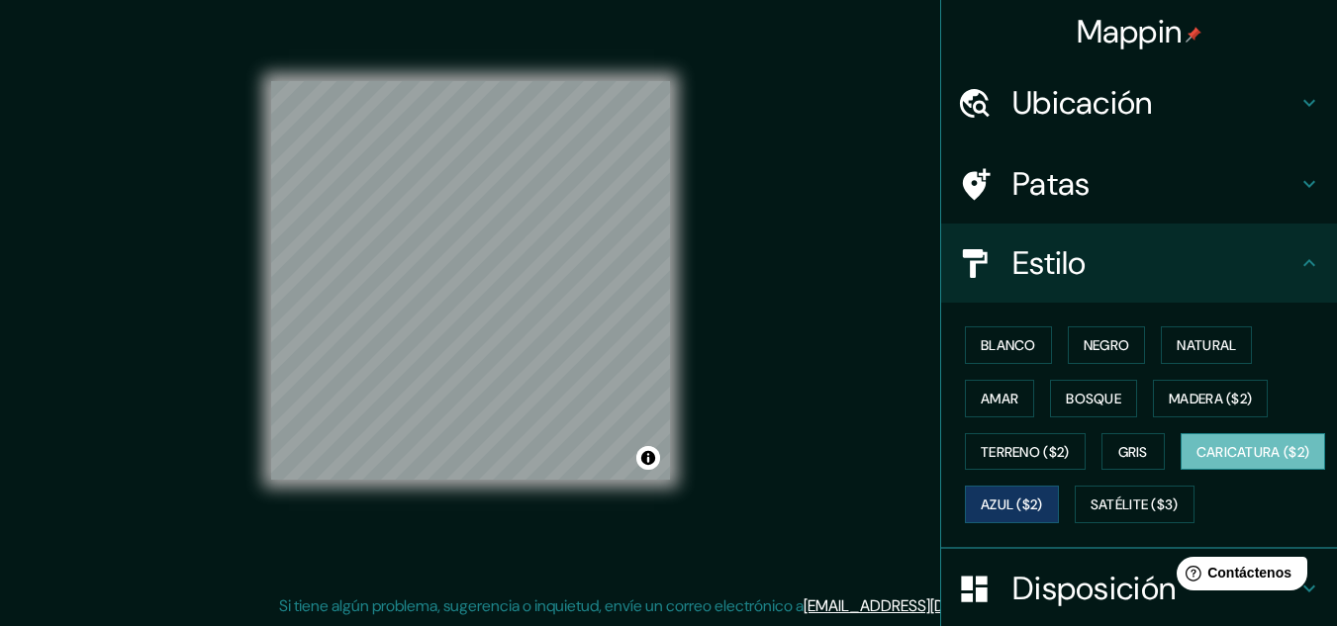
click at [1196, 465] on font "Caricatura ($2)" at bounding box center [1253, 452] width 114 height 26
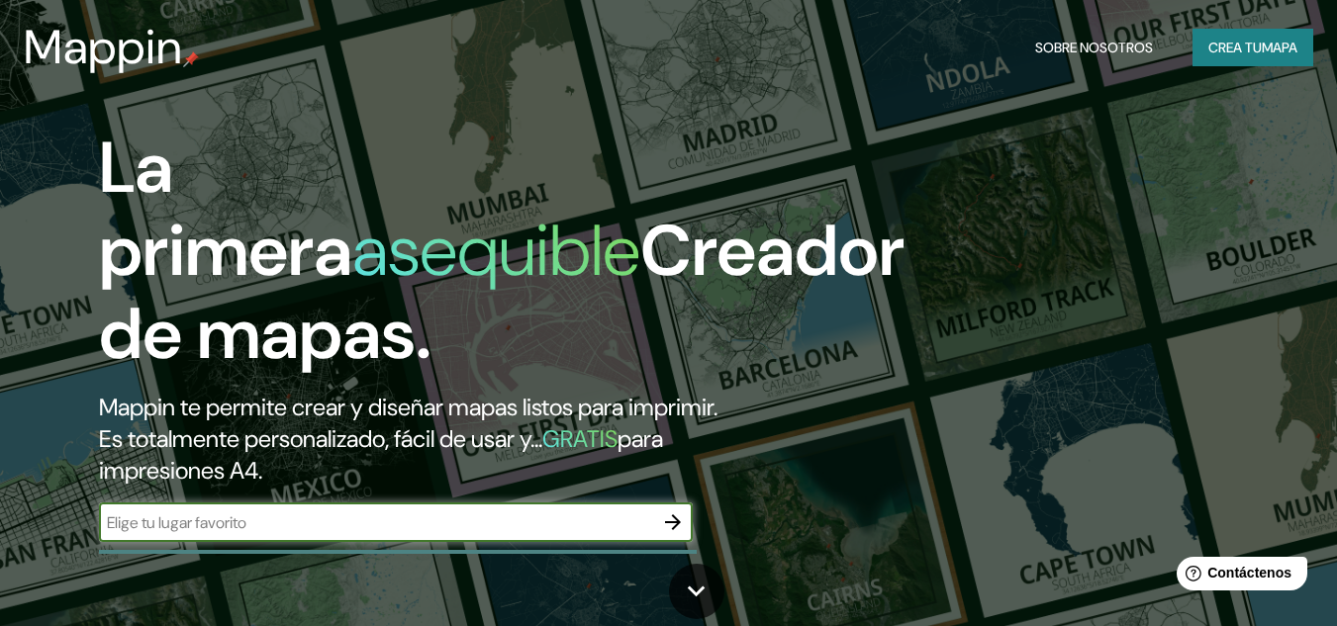
click at [433, 517] on input "text" at bounding box center [376, 523] width 554 height 23
type input "calle efrain gonzalez luna 1970 guadalajara jalisco"
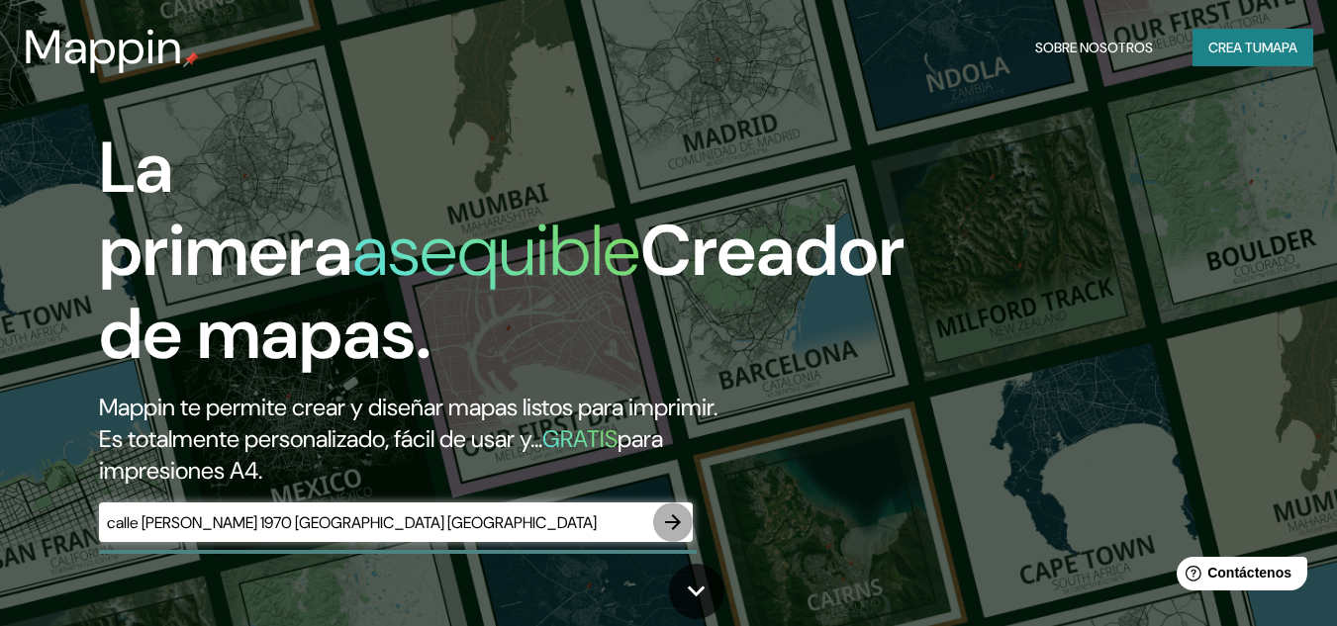
click at [680, 517] on icon "button" at bounding box center [673, 523] width 24 height 24
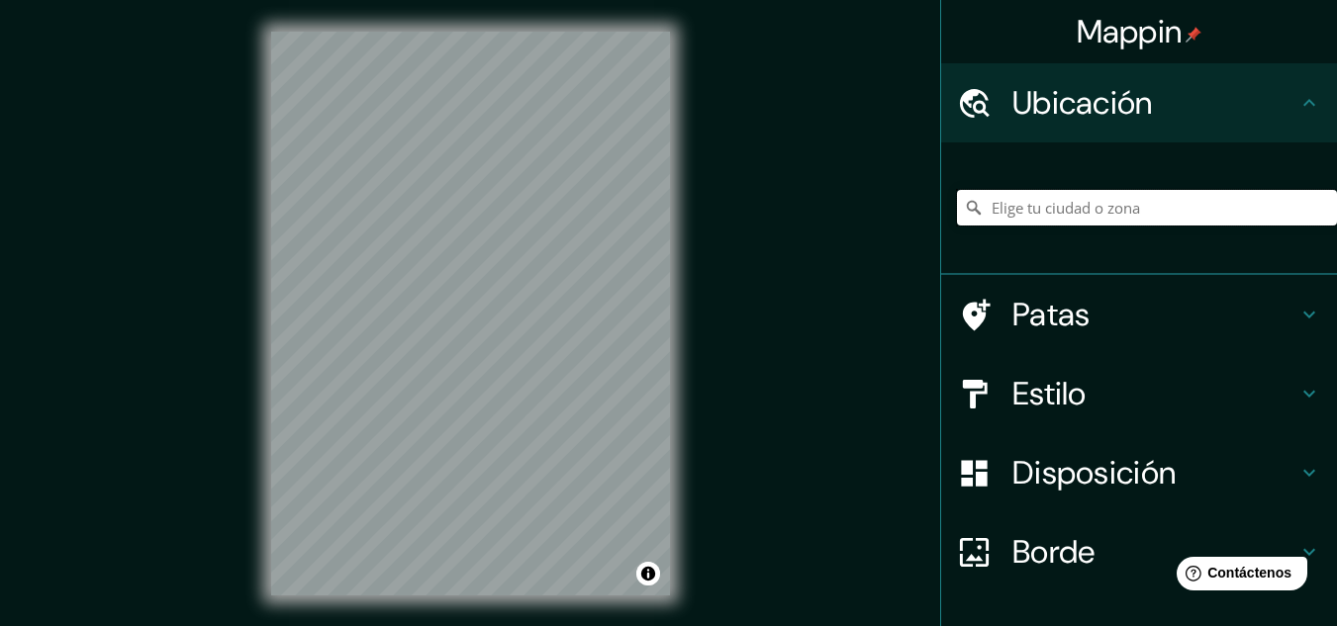
click at [1143, 224] on input "Elige tu ciudad o zona" at bounding box center [1147, 208] width 380 height 36
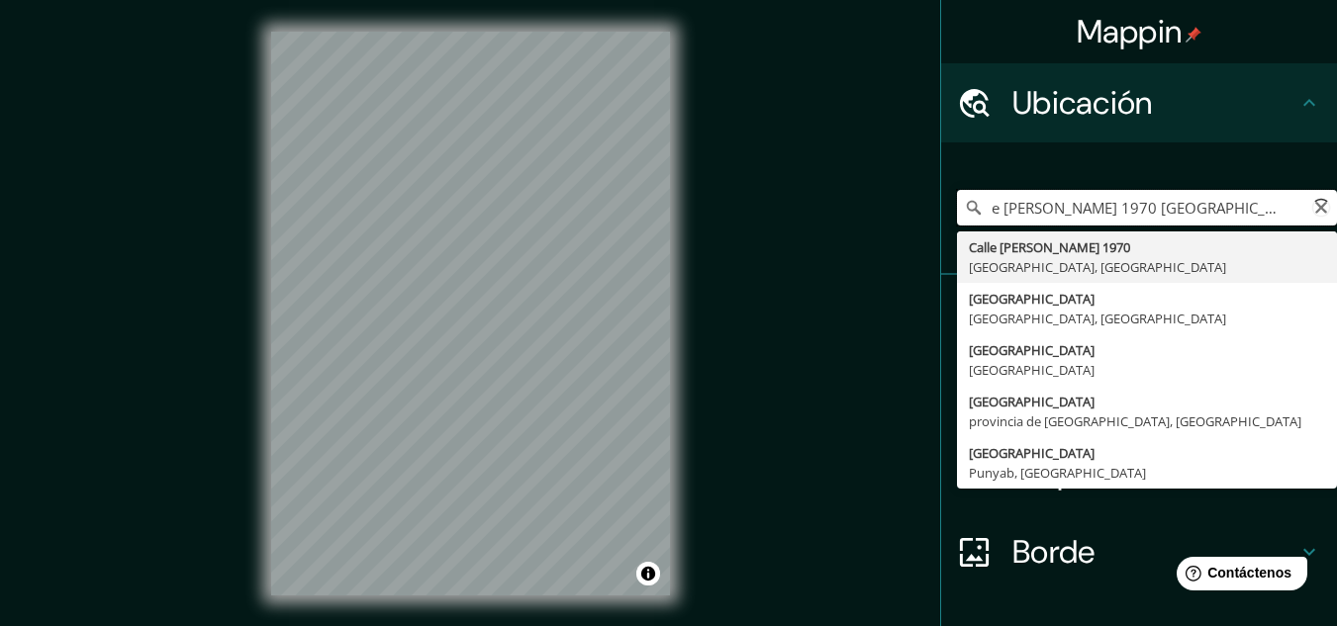
scroll to position [0, 32]
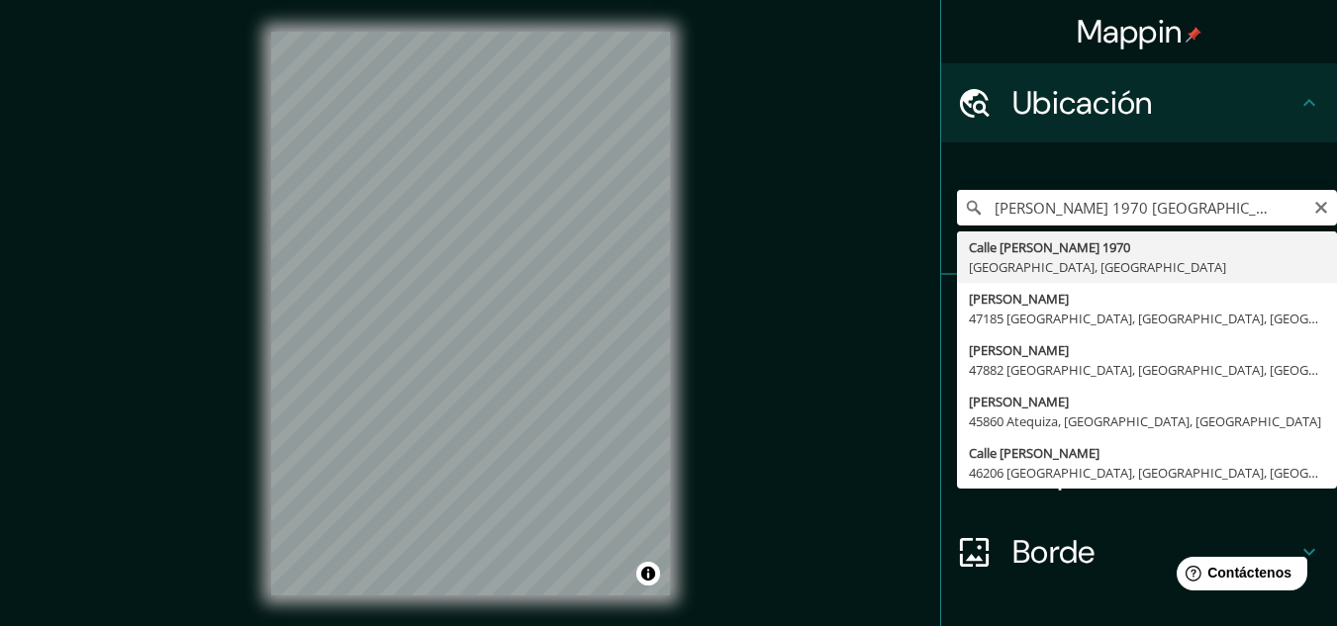
type input "[STREET_ADDRESS][PERSON_NAME]"
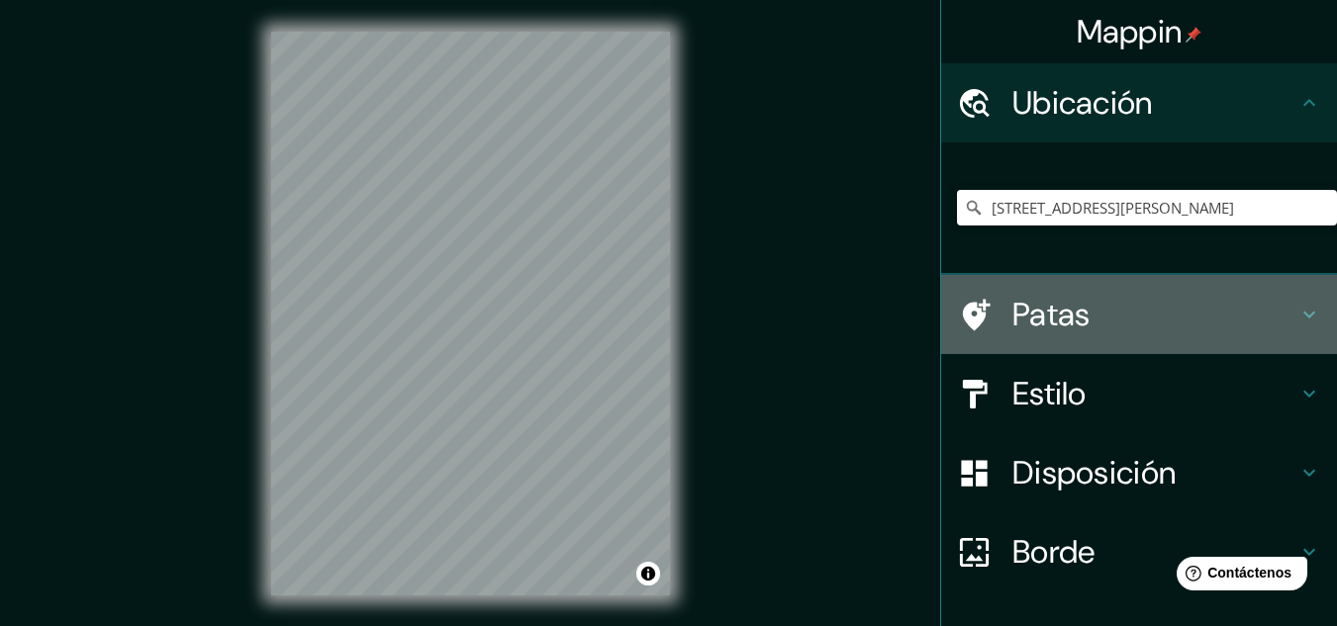
click at [1143, 309] on h4 "Patas" at bounding box center [1154, 315] width 285 height 40
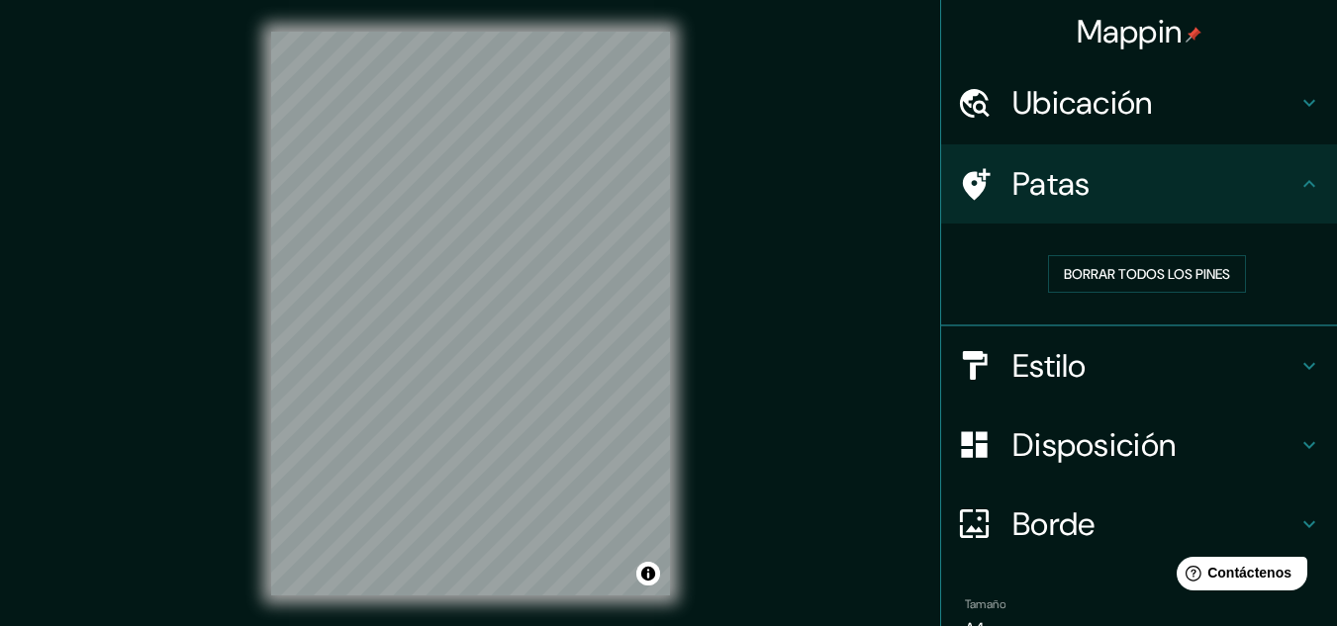
click at [966, 185] on icon at bounding box center [977, 184] width 28 height 32
click at [1116, 370] on h4 "Estilo" at bounding box center [1154, 366] width 285 height 40
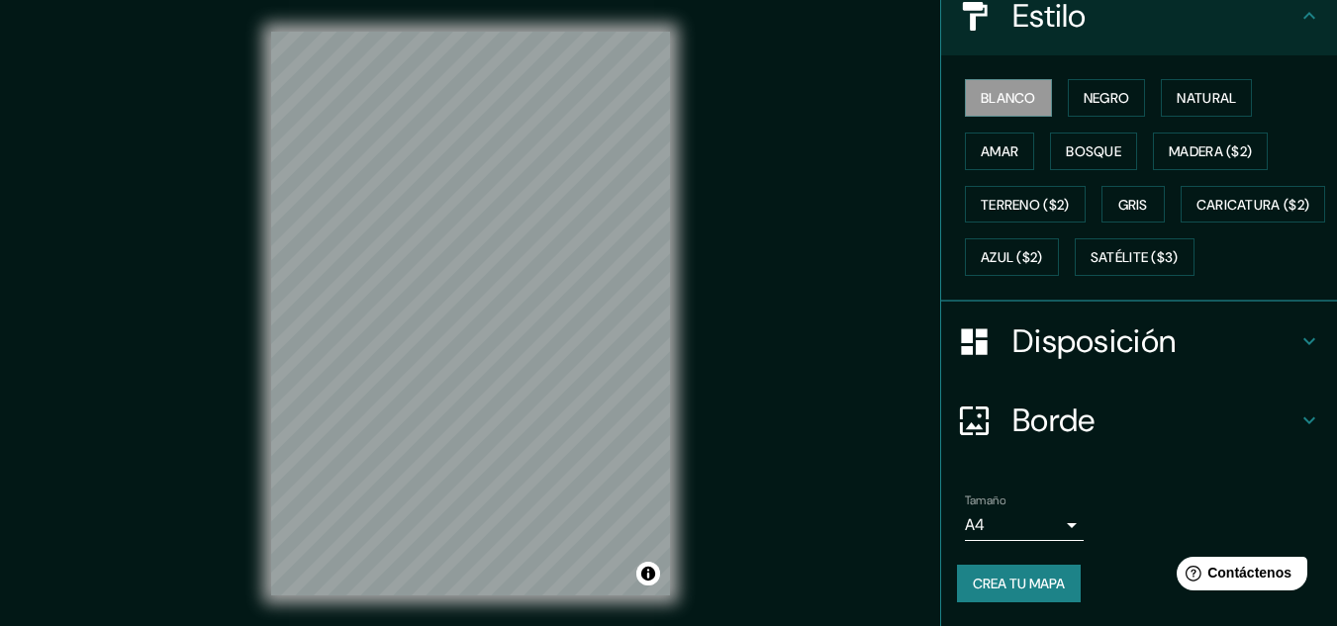
scroll to position [33, 0]
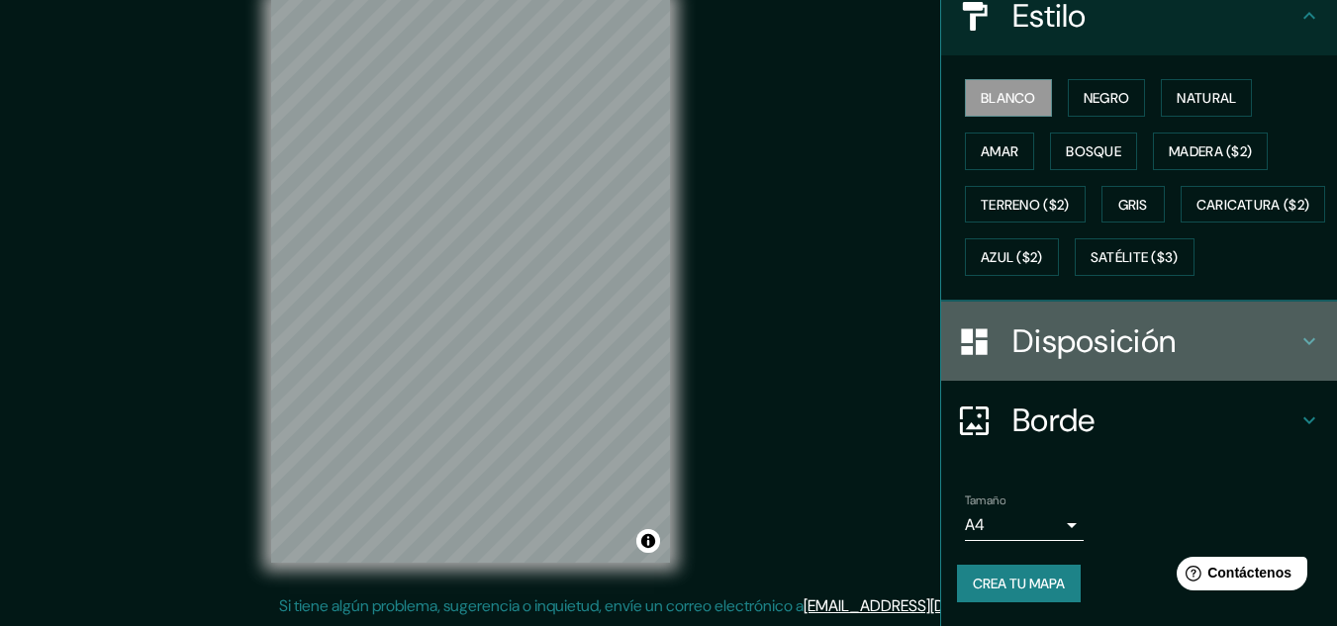
click at [1118, 347] on font "Disposición" at bounding box center [1093, 342] width 163 height 42
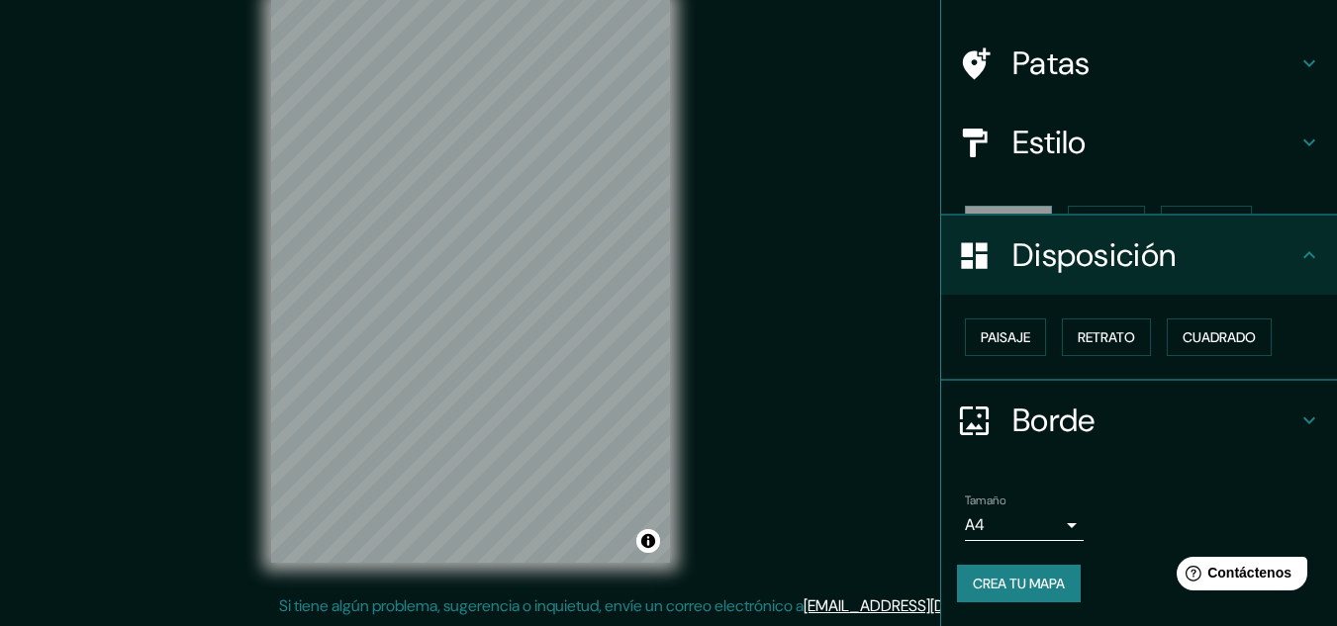
scroll to position [87, 0]
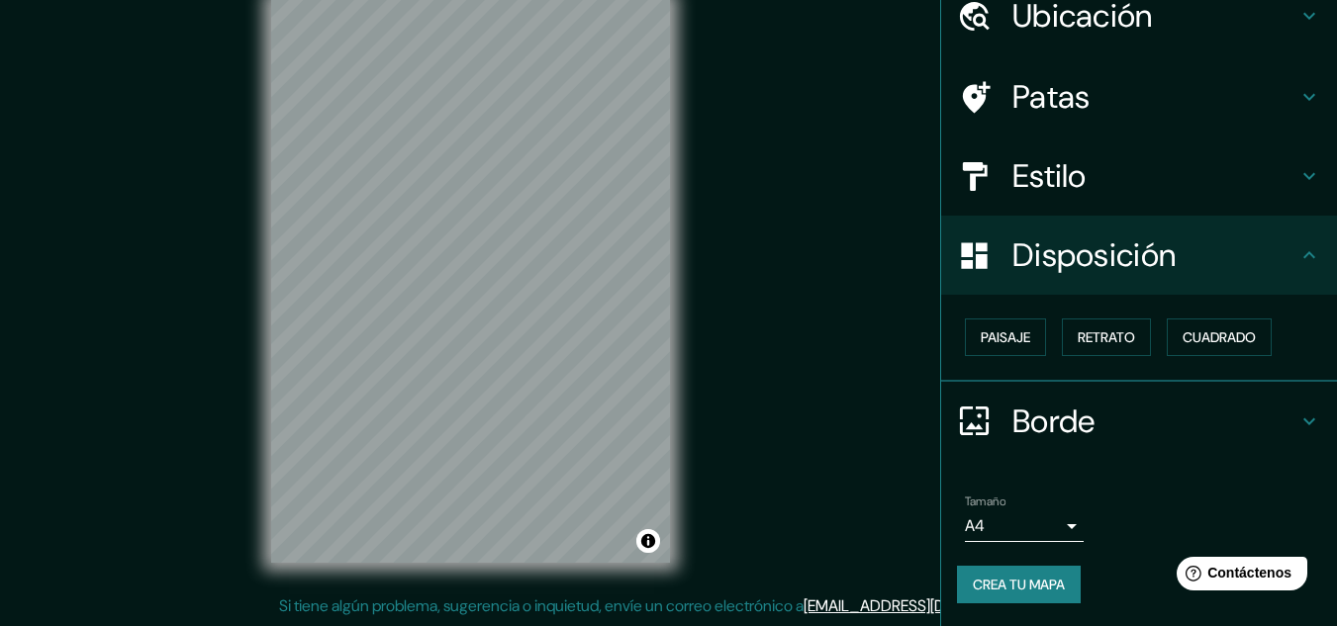
click at [1074, 420] on font "Borde" at bounding box center [1053, 422] width 83 height 42
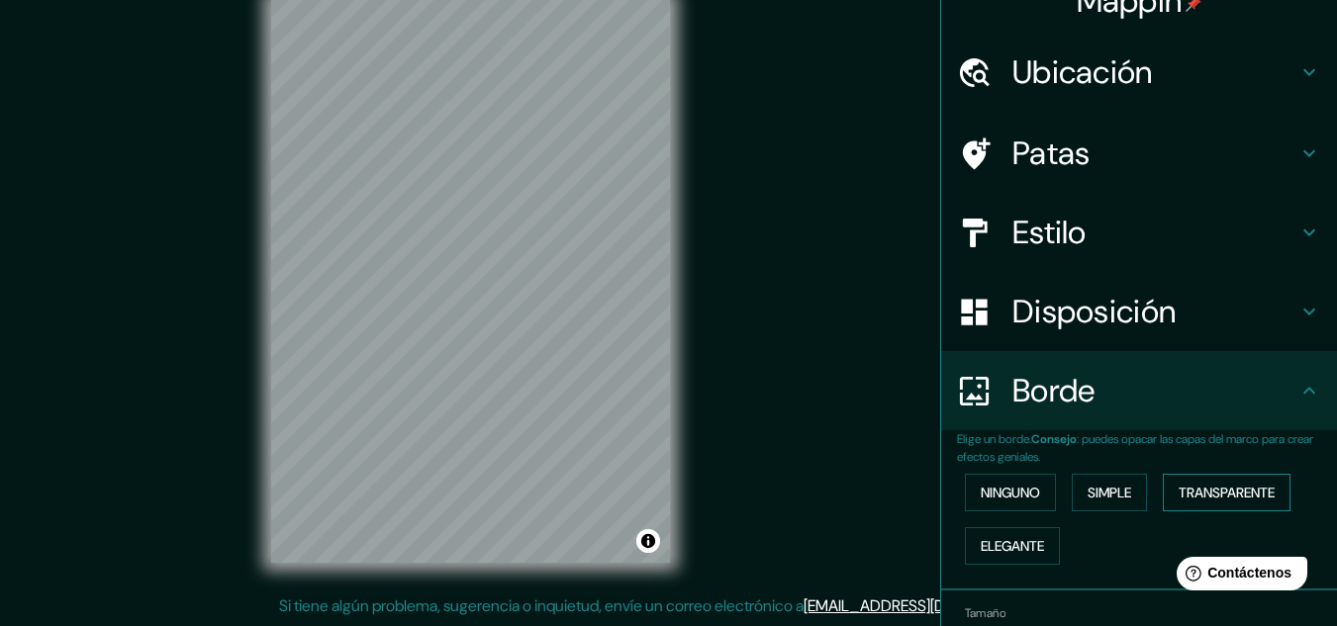
scroll to position [0, 0]
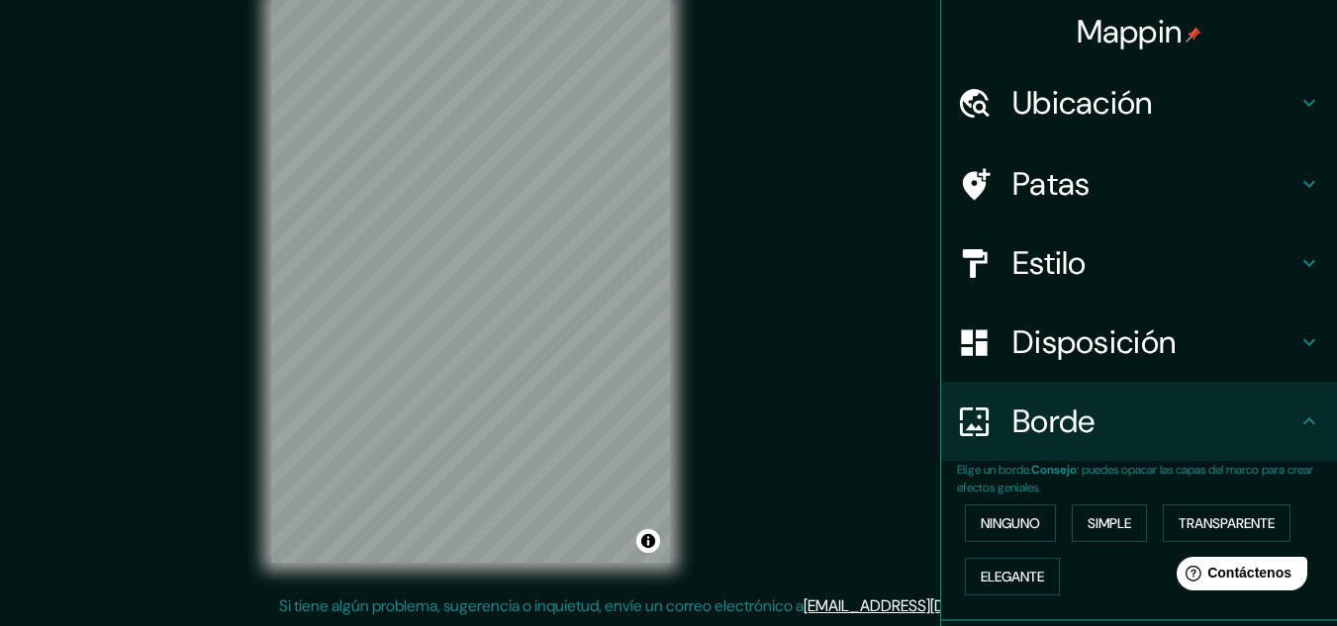
click at [1160, 364] on div "Disposición" at bounding box center [1139, 342] width 396 height 79
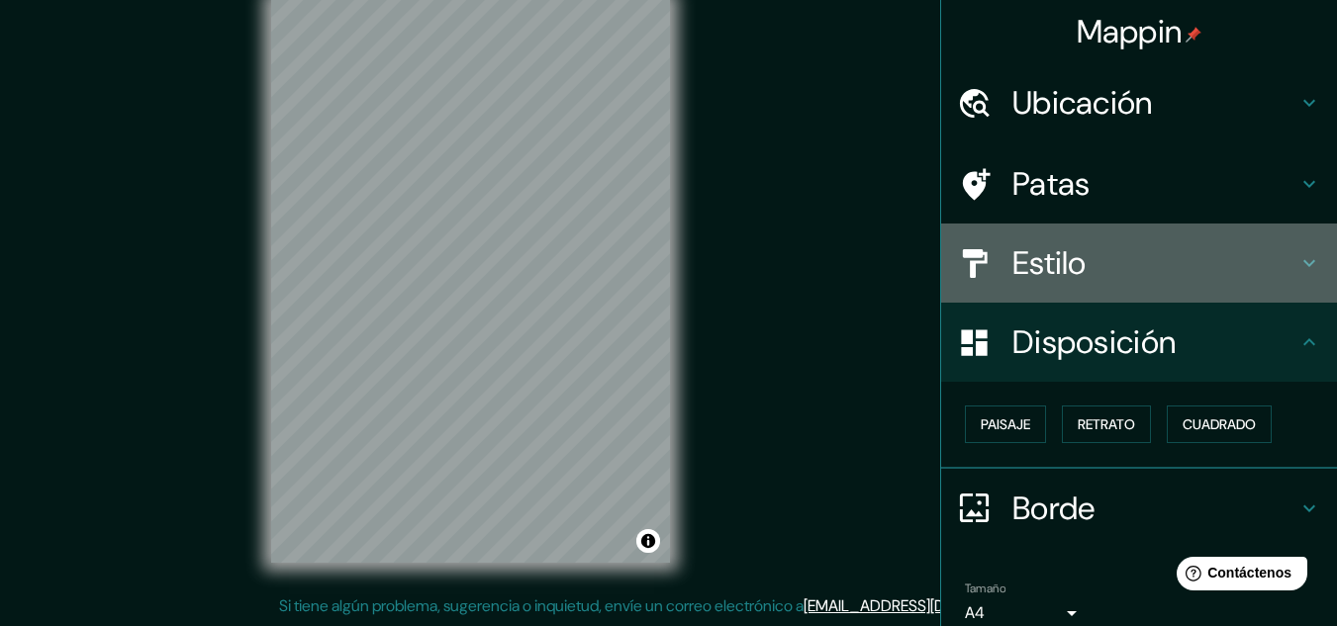
click at [1138, 263] on h4 "Estilo" at bounding box center [1154, 263] width 285 height 40
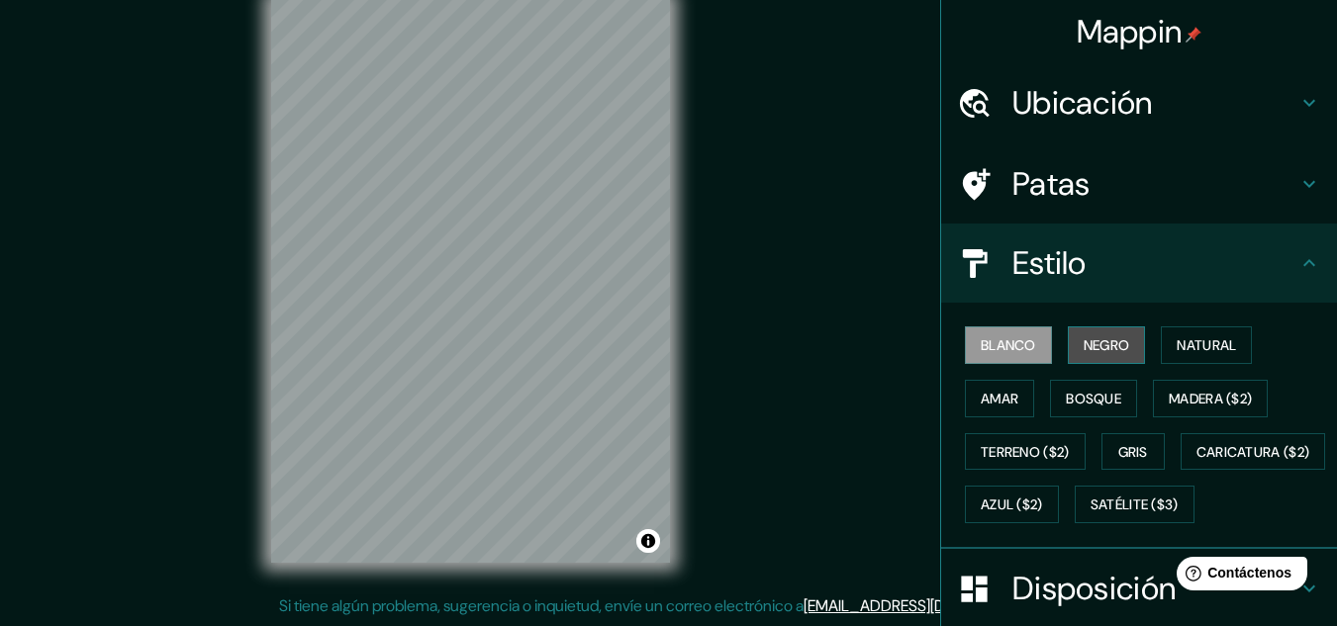
click at [1101, 352] on font "Negro" at bounding box center [1107, 345] width 47 height 18
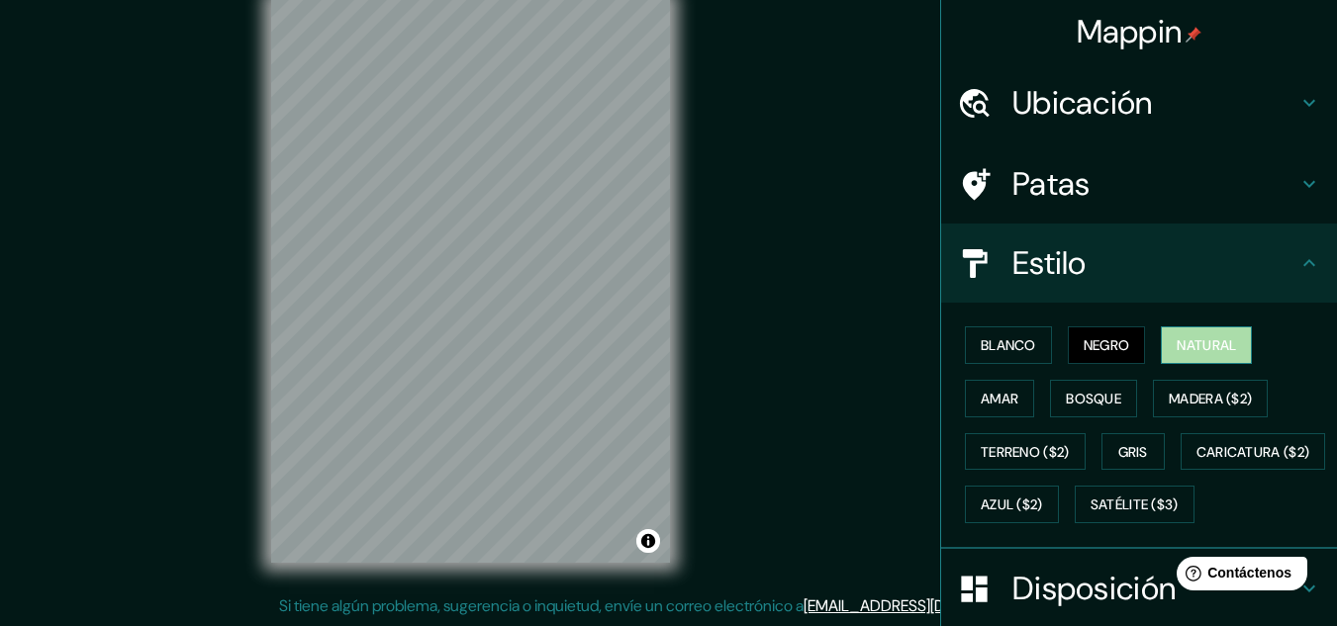
click at [1179, 344] on font "Natural" at bounding box center [1206, 345] width 59 height 18
click at [990, 394] on font "Amar" at bounding box center [1000, 399] width 38 height 18
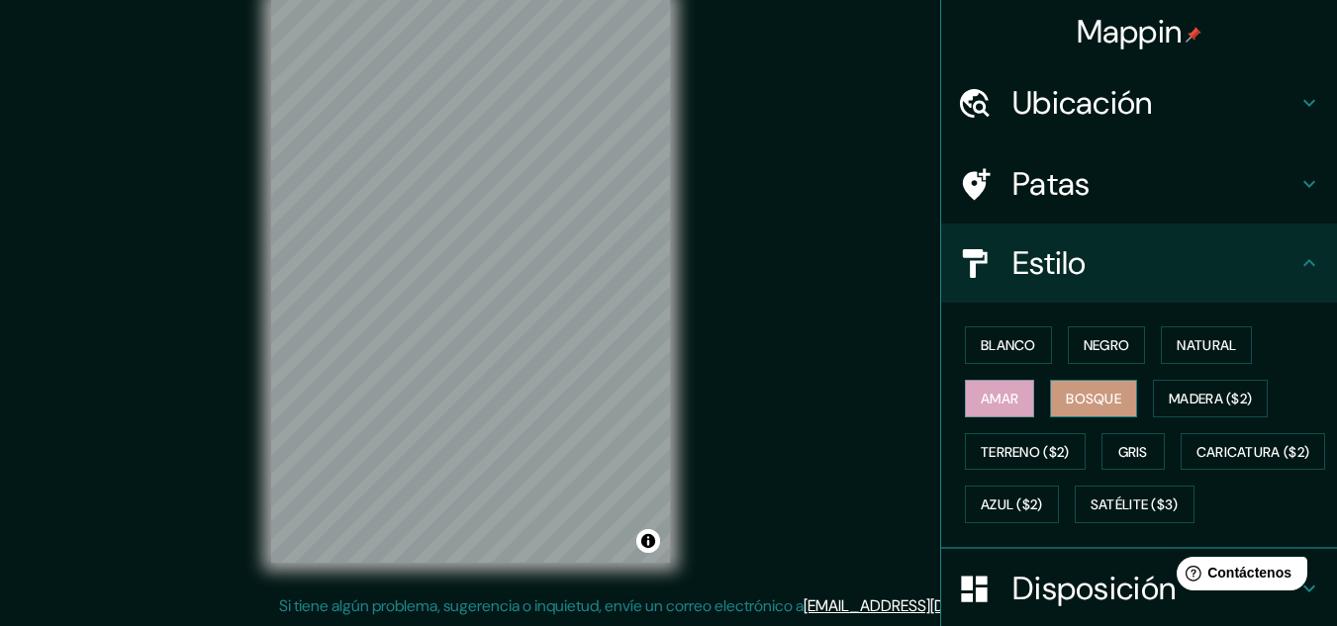
click at [1066, 390] on font "Bosque" at bounding box center [1093, 399] width 55 height 18
click at [1193, 390] on font "Madera ($2)" at bounding box center [1210, 399] width 83 height 18
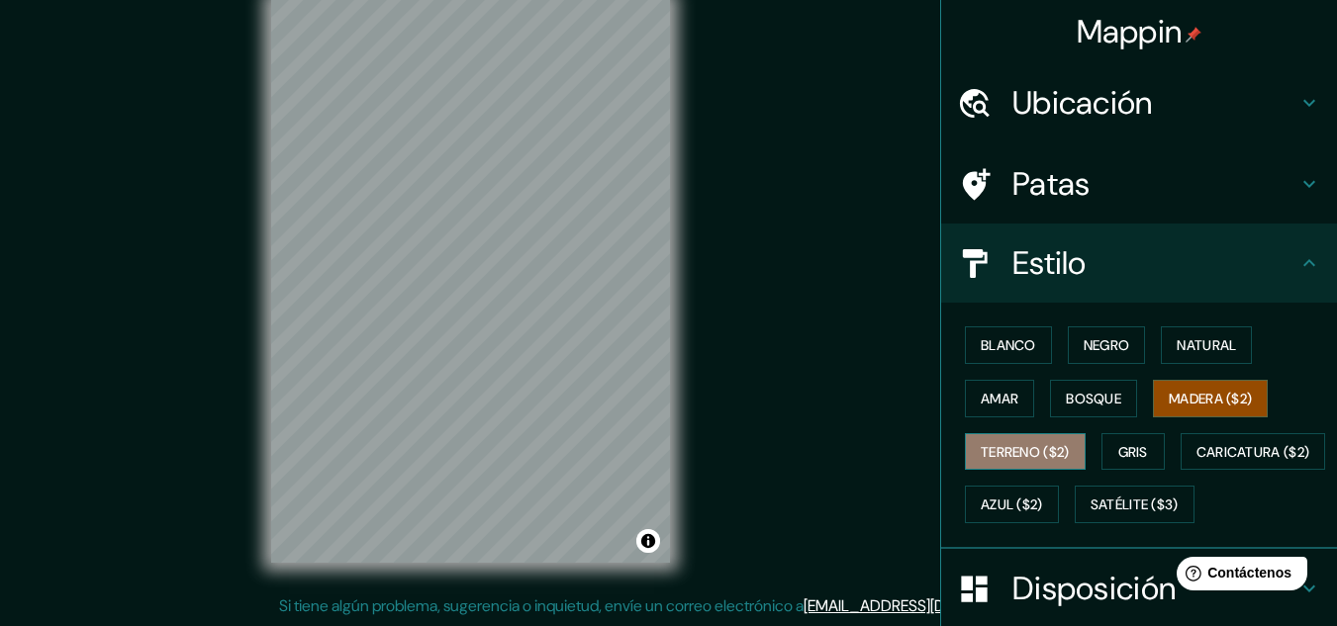
click at [1057, 440] on font "Terreno ($2)" at bounding box center [1025, 452] width 89 height 26
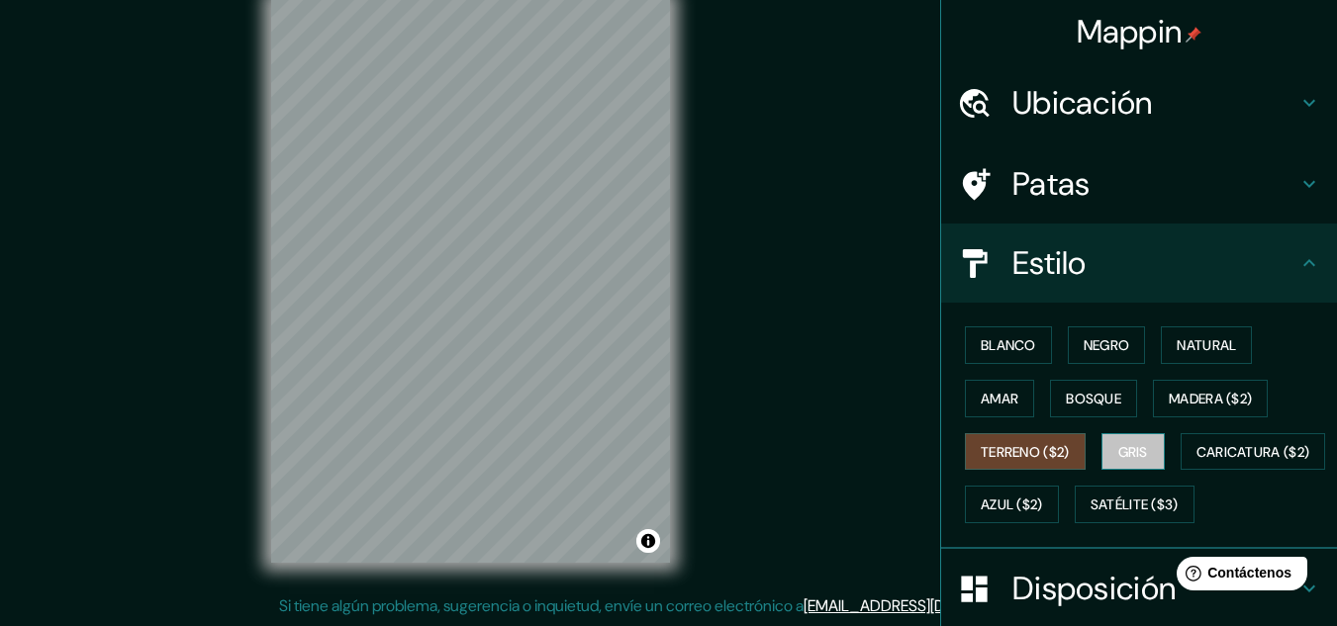
click at [1118, 454] on font "Gris" at bounding box center [1133, 452] width 30 height 18
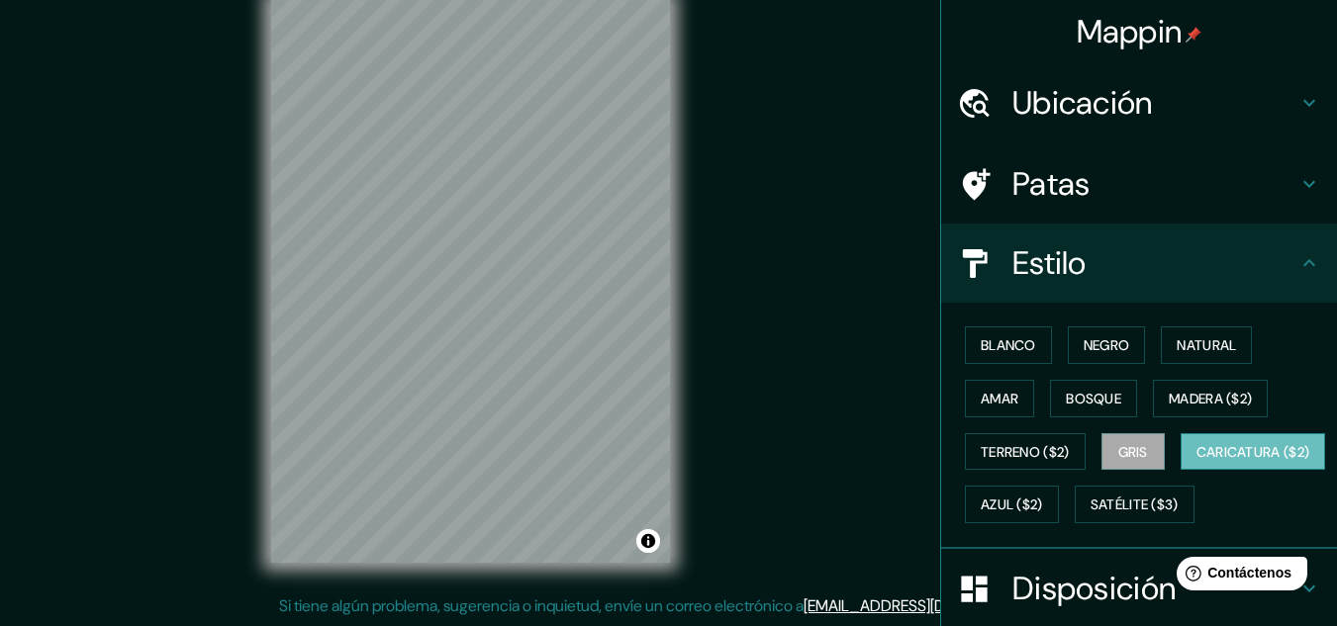
click at [1196, 461] on font "Caricatura ($2)" at bounding box center [1253, 452] width 114 height 18
